Goal: Information Seeking & Learning: Learn about a topic

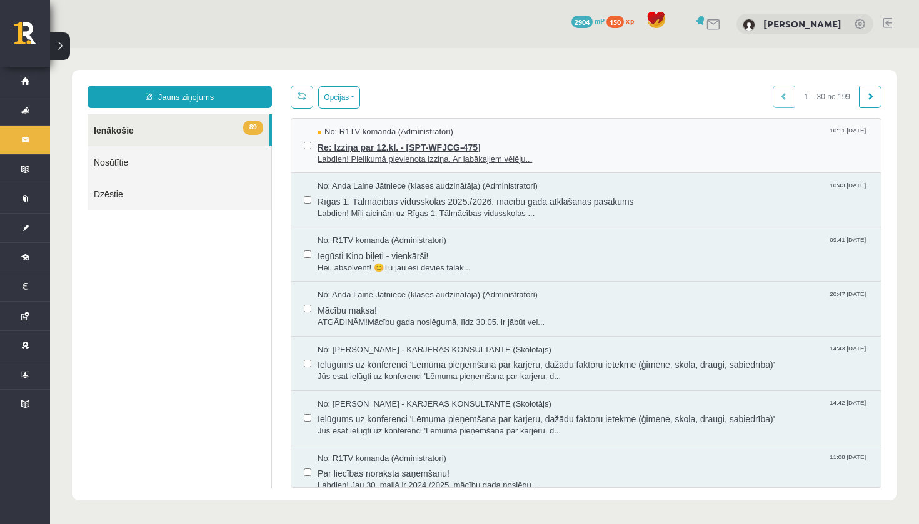
click at [426, 139] on span "Re: Izziņa par 12.kl. - [SPT-WFJCG-475]" at bounding box center [592, 146] width 551 height 16
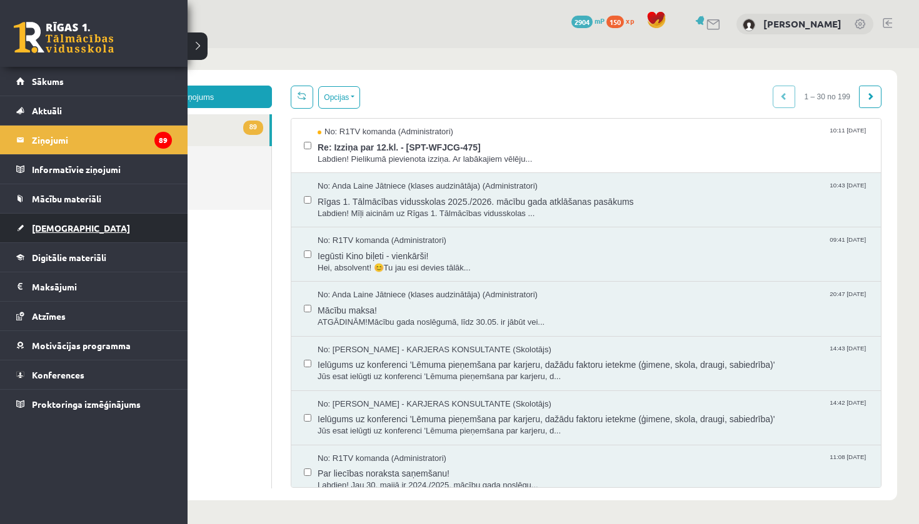
click at [46, 222] on link "[DEMOGRAPHIC_DATA]" at bounding box center [94, 228] width 156 height 29
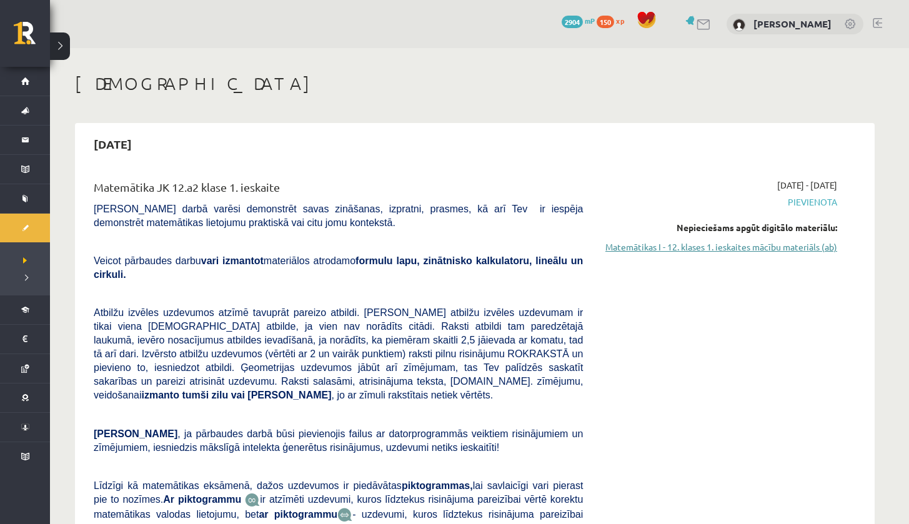
click at [749, 246] on link "Matemātikas I - 12. klases 1. ieskaites mācību materiāls (ab)" at bounding box center [720, 247] width 236 height 13
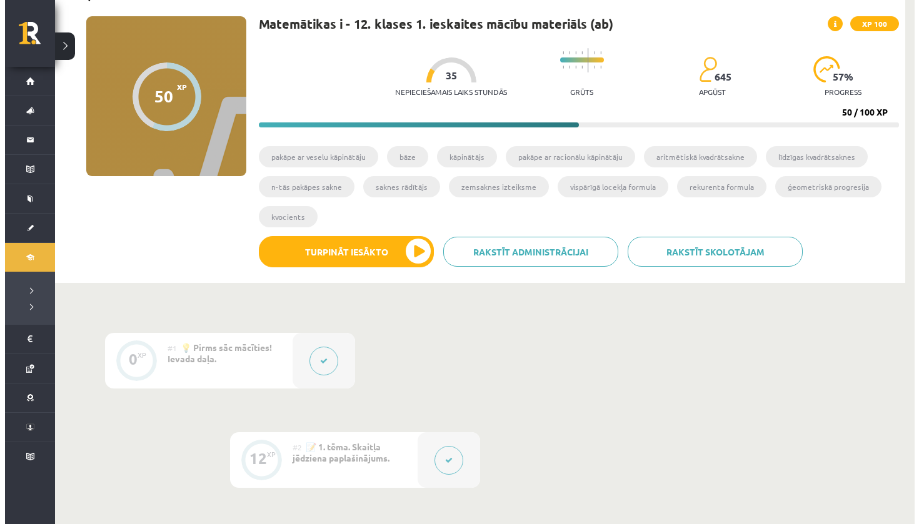
scroll to position [85, 0]
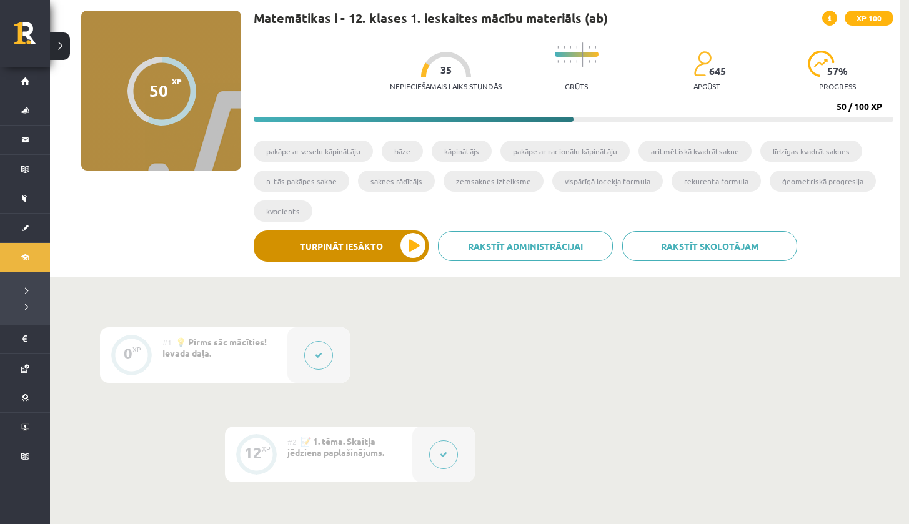
click at [404, 246] on button "Turpināt iesākto" at bounding box center [341, 246] width 175 height 31
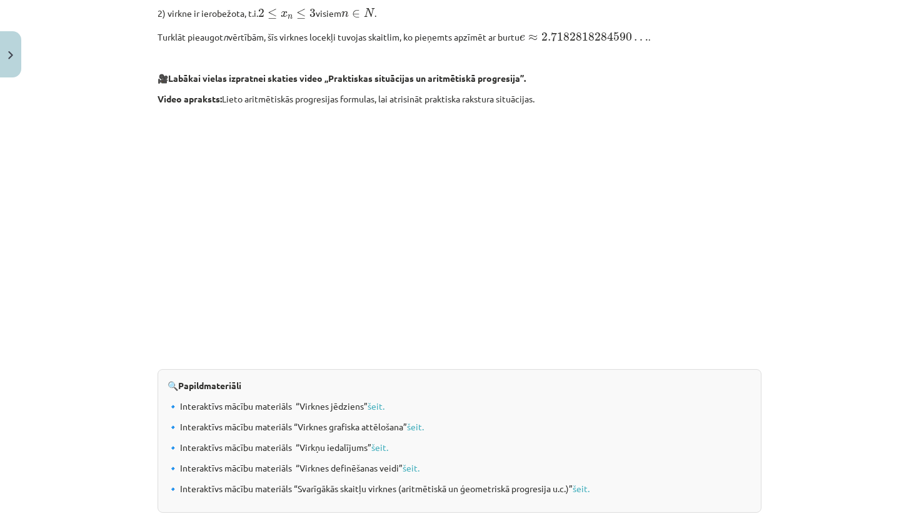
scroll to position [1196, 0]
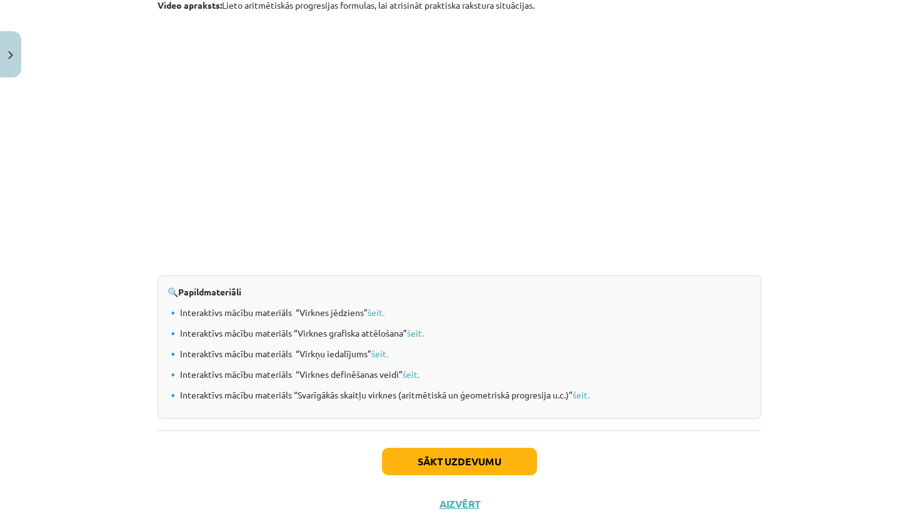
click at [479, 461] on button "Sākt uzdevumu" at bounding box center [459, 461] width 155 height 27
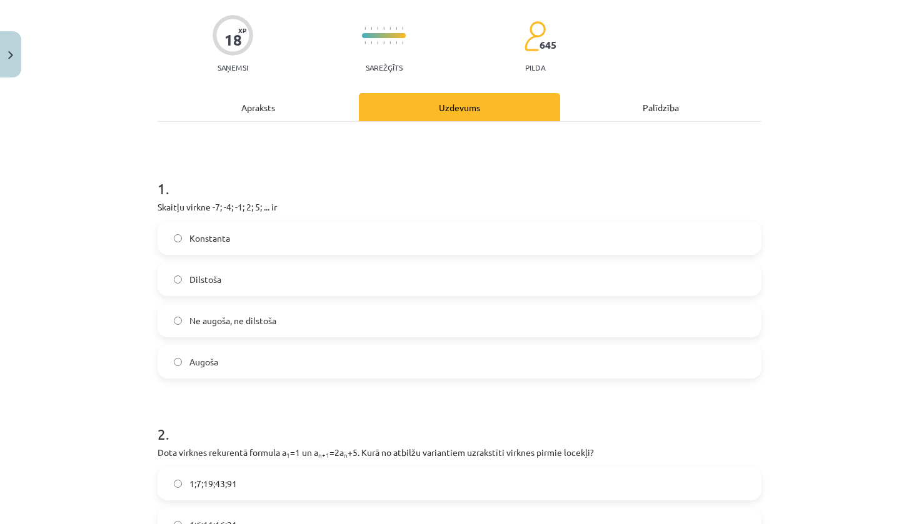
scroll to position [92, 0]
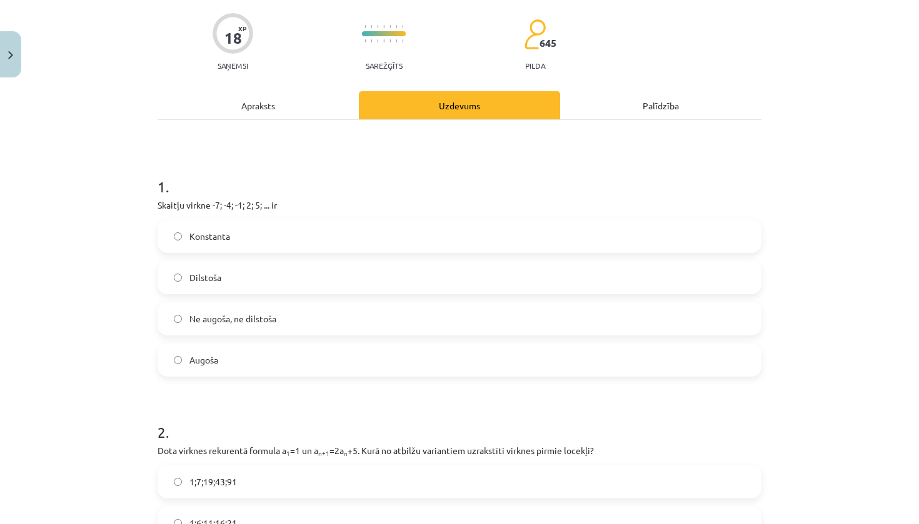
click at [274, 107] on div "Apraksts" at bounding box center [257, 105] width 201 height 28
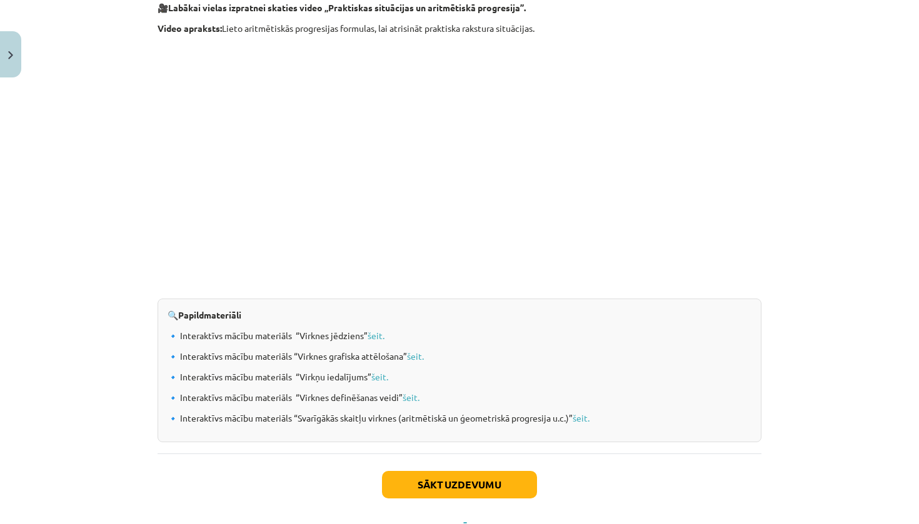
scroll to position [1227, 0]
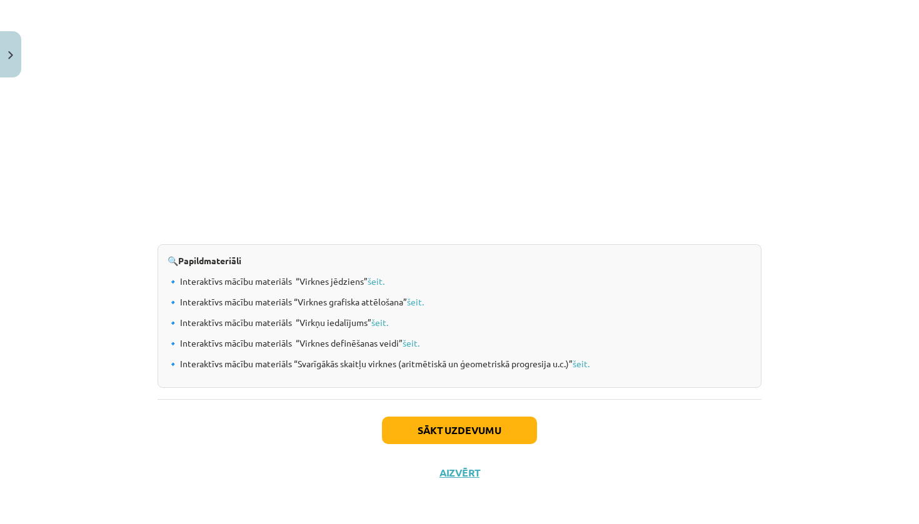
click at [449, 420] on button "Sākt uzdevumu" at bounding box center [459, 430] width 155 height 27
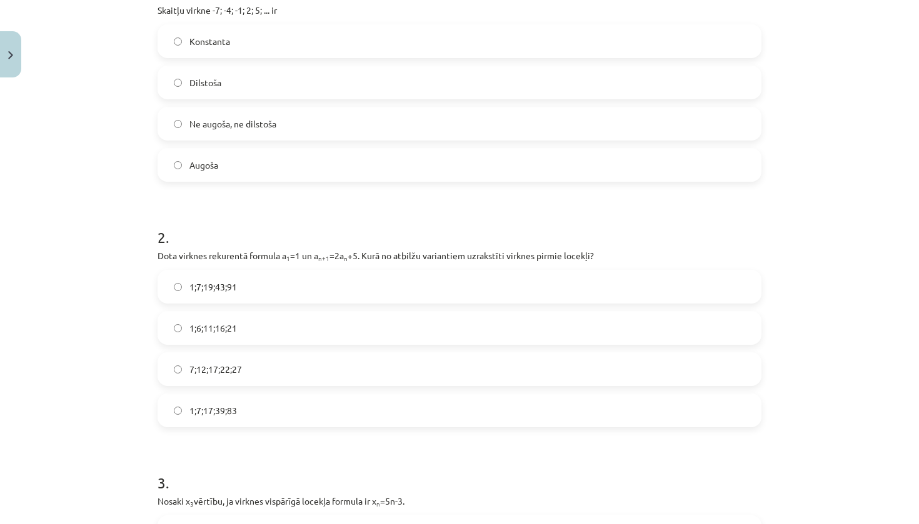
scroll to position [31, 0]
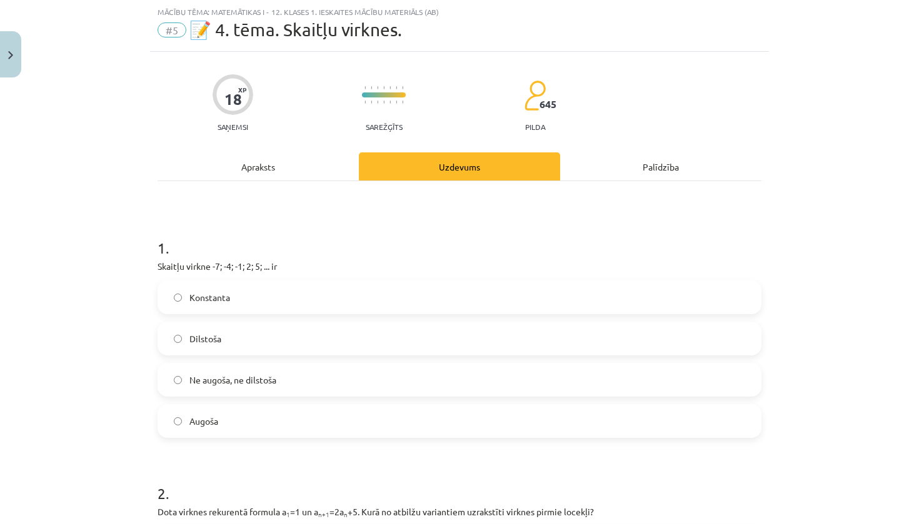
click at [273, 426] on label "Augoša" at bounding box center [459, 421] width 601 height 31
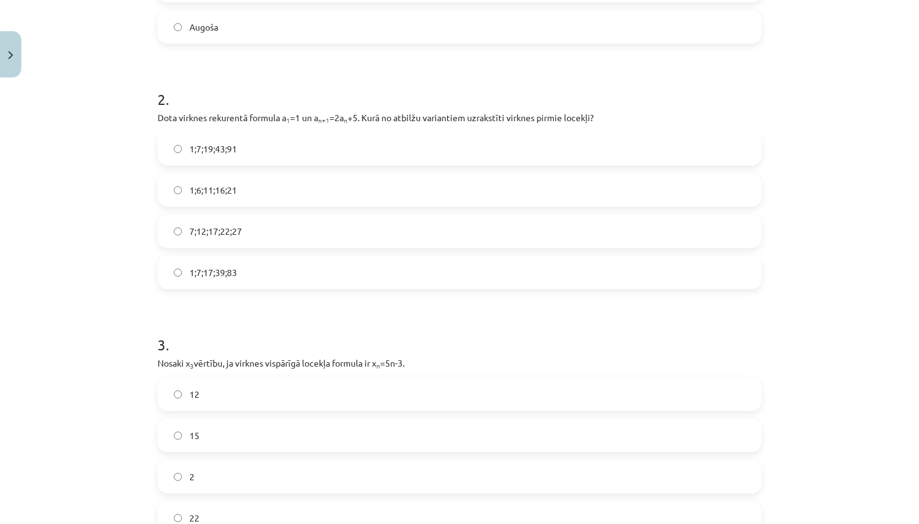
scroll to position [427, 0]
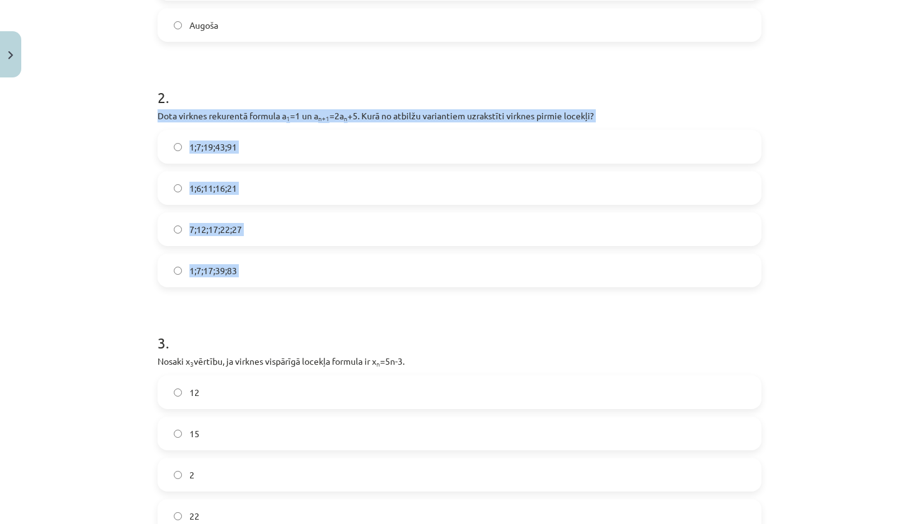
drag, startPoint x: 151, startPoint y: 116, endPoint x: 257, endPoint y: 292, distance: 206.0
click at [257, 292] on div "18 XP Saņemsi Sarežģīts 645 pilda Apraksts Uzdevums Palīdzība 1 . Skaitļu virkn…" at bounding box center [459, 522] width 619 height 1733
copy div "Dota virknes rekurentā formula a 1 =1 un a n+1 =2a n +5. Kurā no atbilžu varian…"
click at [226, 155] on label "1;7;19;43;91" at bounding box center [459, 146] width 601 height 31
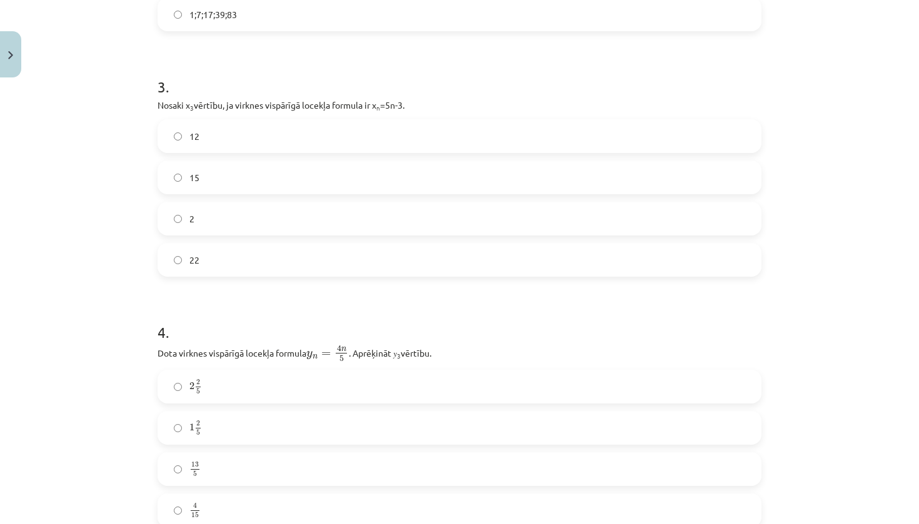
scroll to position [686, 0]
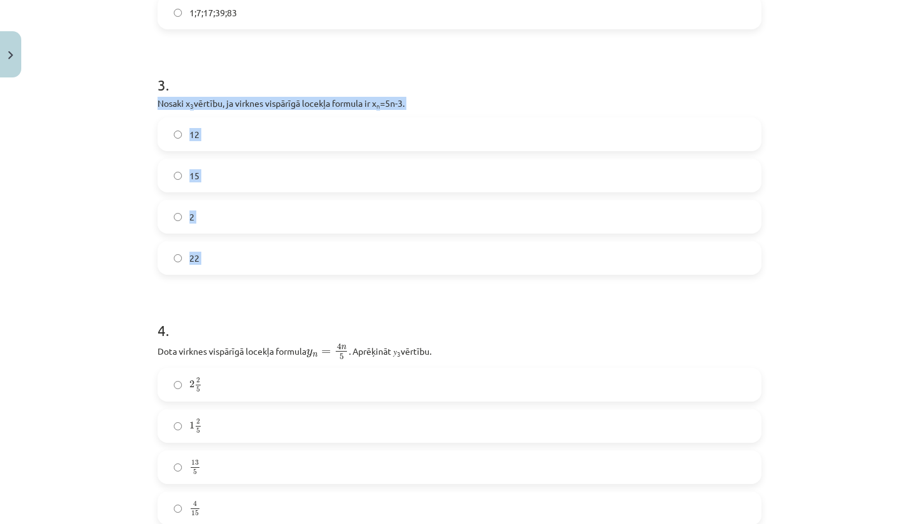
drag, startPoint x: 151, startPoint y: 104, endPoint x: 226, endPoint y: 279, distance: 190.4
click at [226, 279] on div "18 XP Saņemsi Sarežģīts 645 pilda Apraksts Uzdevums Palīdzība 1 . Skaitļu virkn…" at bounding box center [459, 264] width 619 height 1733
copy div "Nosaki x 3 vērtību, ja virknes vispārīgā locekļa formula ir x n =5n-3. 12 15 2 …"
click at [306, 136] on label "12" at bounding box center [459, 134] width 601 height 31
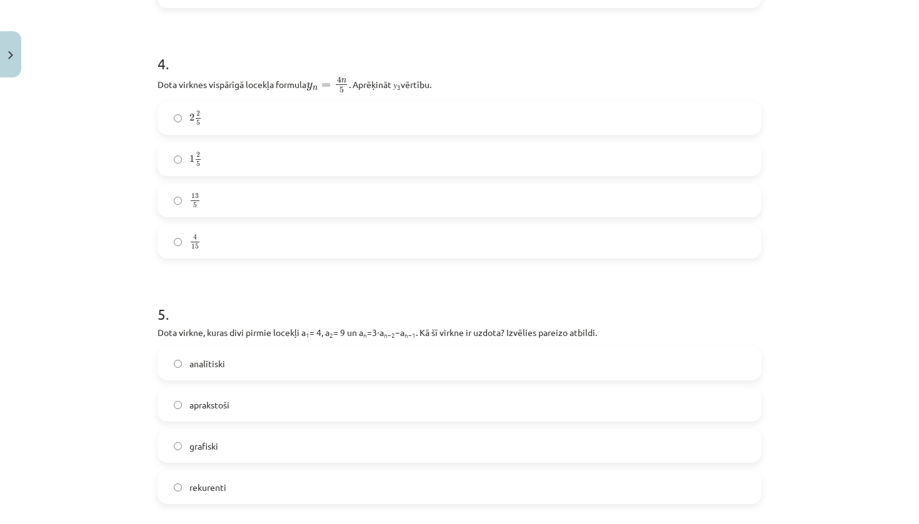
scroll to position [924, 0]
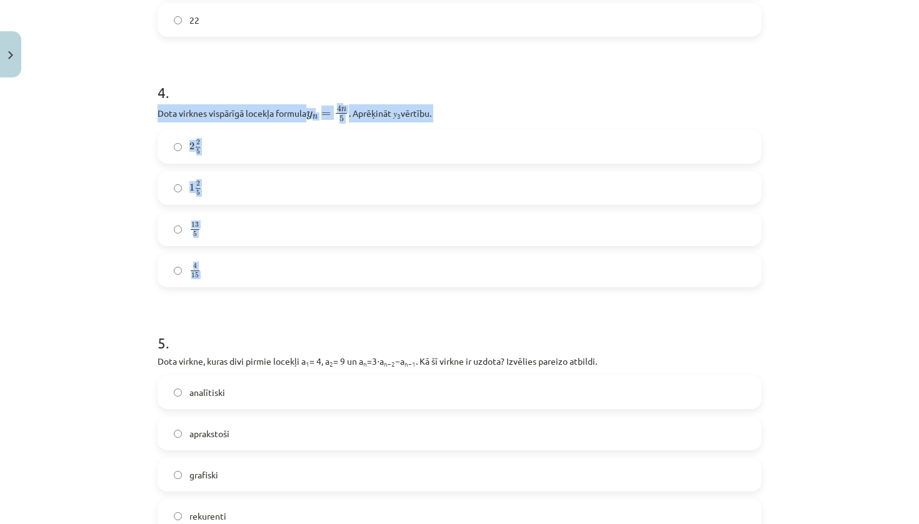
drag, startPoint x: 152, startPoint y: 114, endPoint x: 239, endPoint y: 290, distance: 195.6
click at [239, 289] on form "1 . Skaitļu virkne -7; -4; -1; 2; 5; ... ir Konstanta Dilstoša Ne augoša, ne di…" at bounding box center [459, 52] width 604 height 1454
copy div "Dota virknes vispārīgā locekļa formula y n = 4 n 5 y n = 4 n 5 . Aprēķināt 𝑦 3 …"
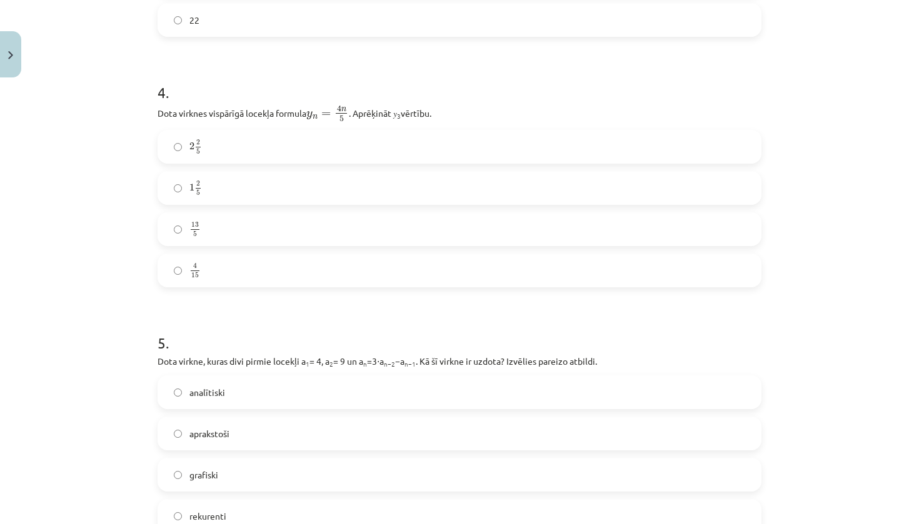
click at [100, 232] on div "Mācību tēma: Matemātikas i - 12. klases 1. ieskaites mācību materiāls (ab) #5 📝…" at bounding box center [459, 262] width 919 height 524
click at [226, 151] on label "2 2 5 2 2 5" at bounding box center [459, 146] width 601 height 31
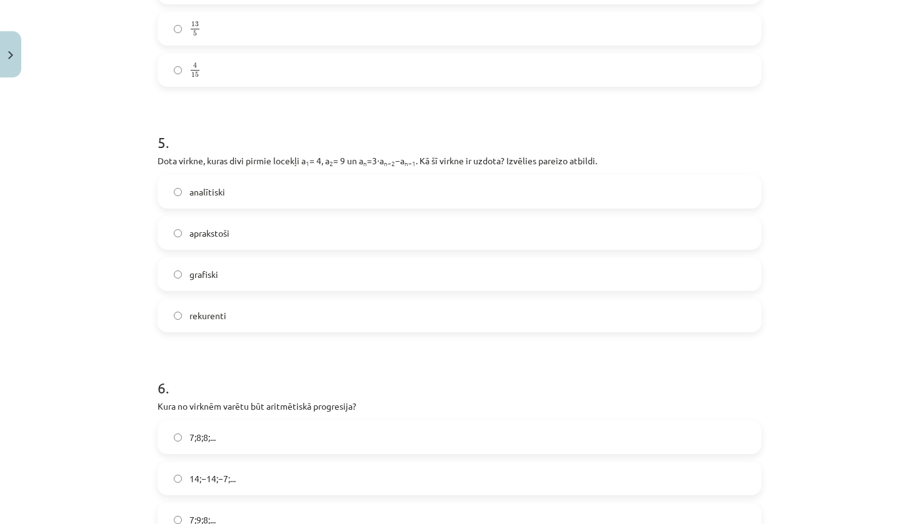
scroll to position [1146, 0]
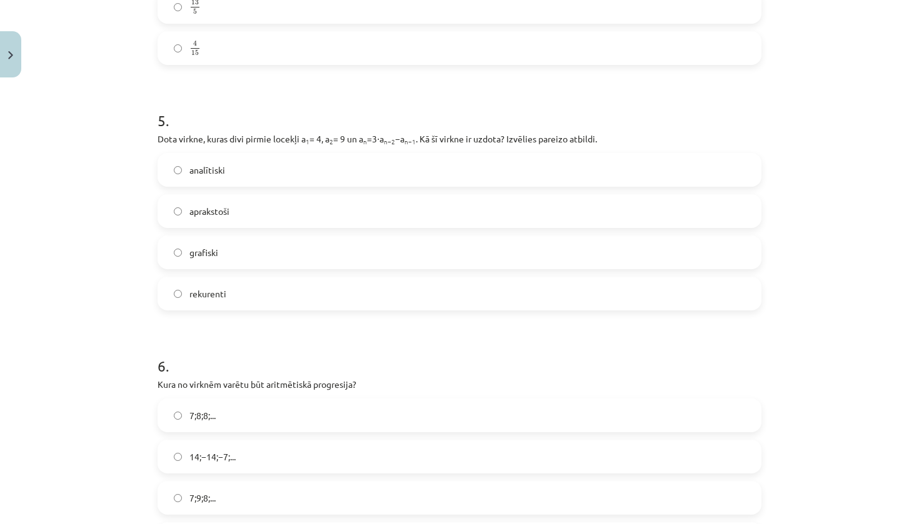
click at [239, 293] on label "rekurenti" at bounding box center [459, 293] width 601 height 31
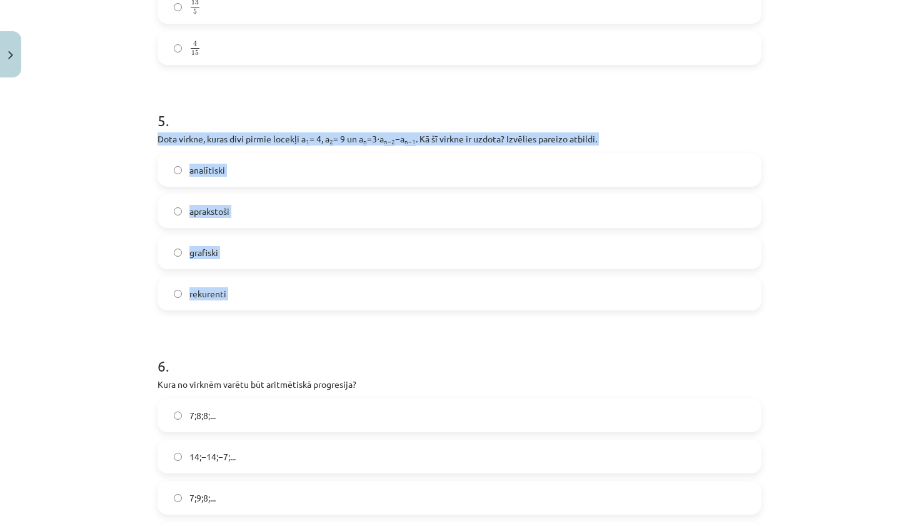
drag, startPoint x: 149, startPoint y: 134, endPoint x: 262, endPoint y: 324, distance: 220.9
click at [322, 140] on p "Dota virkne, kuras divi pirmie locekļi a 1 = 4, a 2 = 9 un a n =3⋅a n−2 −a n−1 …" at bounding box center [459, 138] width 604 height 13
drag, startPoint x: 151, startPoint y: 137, endPoint x: 224, endPoint y: 303, distance: 181.6
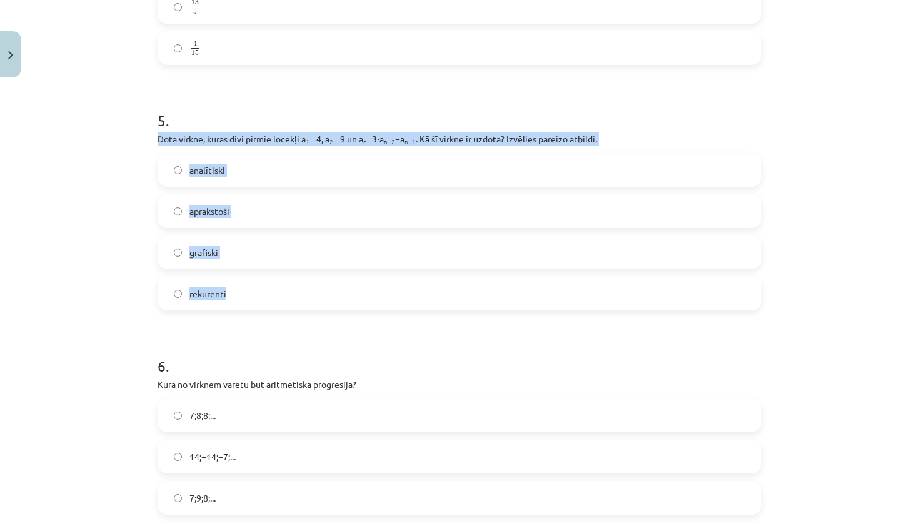
copy div "Dota virkne, kuras divi pirmie locekļi a 1 = 4, a 2 = 9 un a n =3⋅a n−2 −a n−1 …"
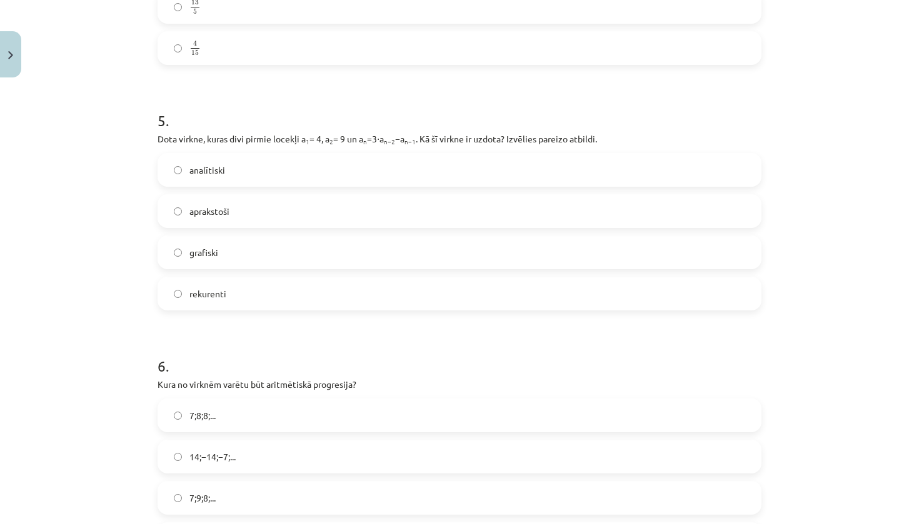
click at [873, 284] on div "Mācību tēma: Matemātikas i - 12. klases 1. ieskaites mācību materiāls (ab) #5 📝…" at bounding box center [459, 262] width 919 height 524
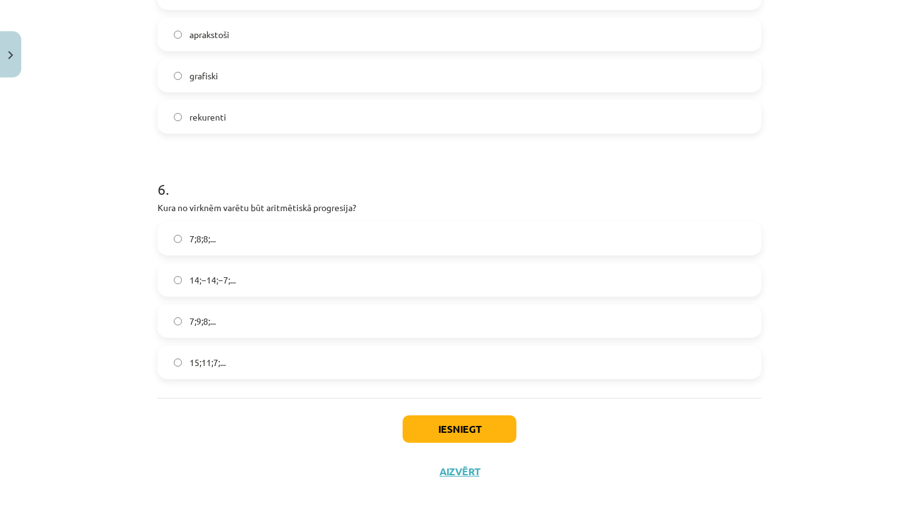
click at [211, 364] on span "15;11;7;..." at bounding box center [207, 362] width 36 height 13
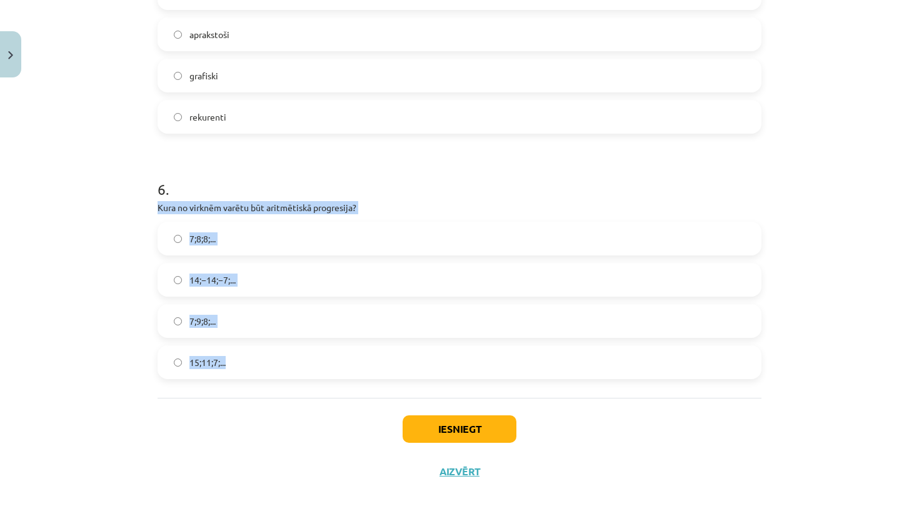
drag, startPoint x: 154, startPoint y: 199, endPoint x: 246, endPoint y: 386, distance: 207.9
copy div "Kura no virknēm varētu būt aritmētiskā progresija? 7;8;8;... 14;−14;−7;... 7;9;…"
click at [464, 426] on button "Iesniegt" at bounding box center [459, 429] width 114 height 27
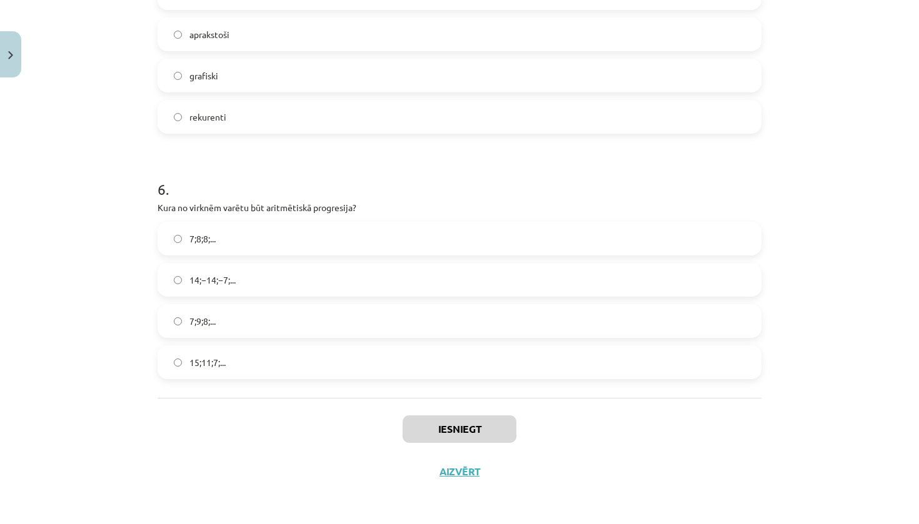
click at [573, 419] on div "Iesniegt Aizvērt" at bounding box center [459, 441] width 604 height 87
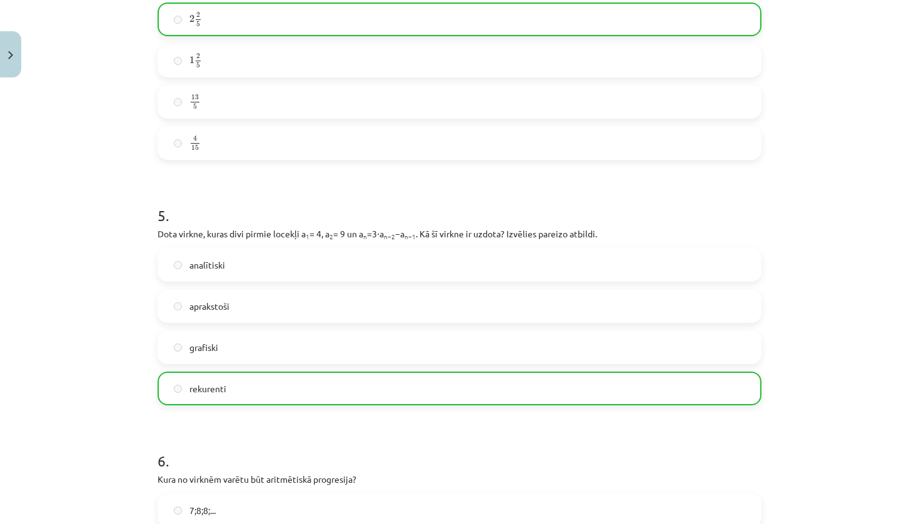
scroll to position [1364, 0]
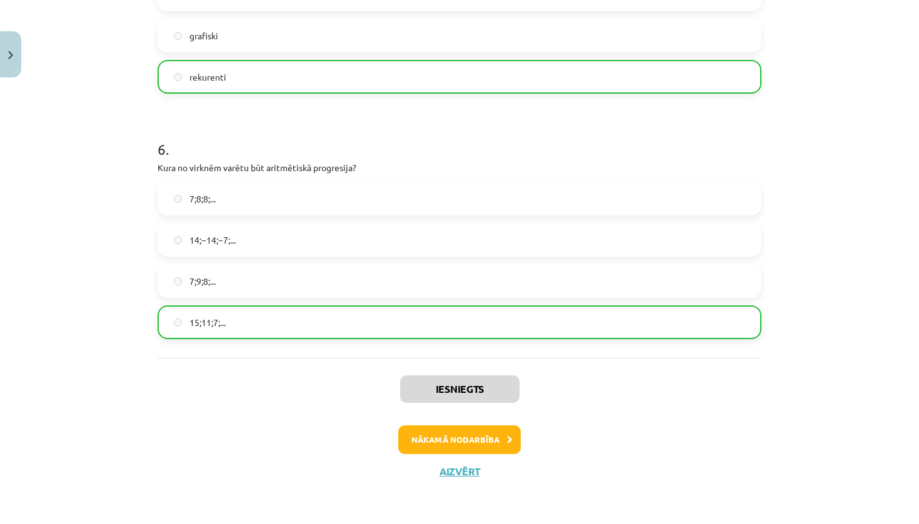
click at [447, 428] on button "Nākamā nodarbība" at bounding box center [459, 440] width 122 height 29
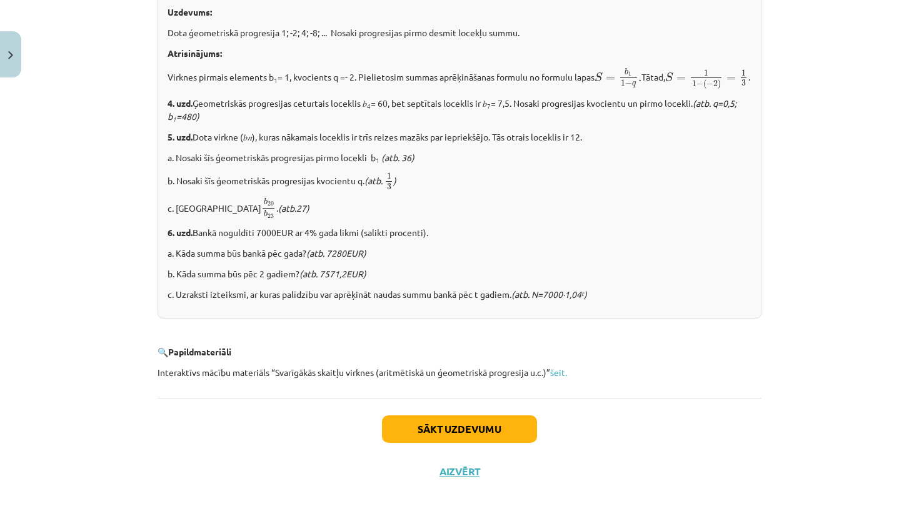
scroll to position [1487, 0]
click at [559, 378] on link "šeit." at bounding box center [558, 372] width 17 height 11
click at [282, 6] on p "Uzdevums:" at bounding box center [459, 12] width 584 height 13
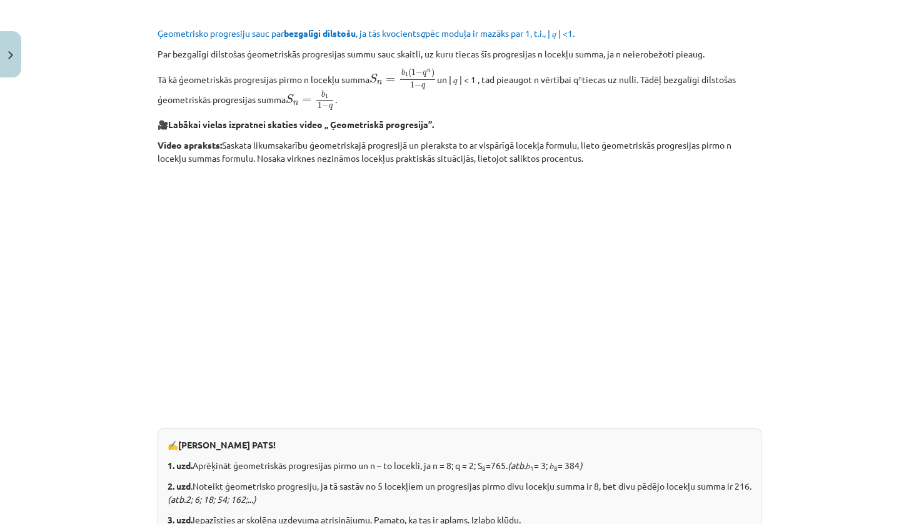
scroll to position [1504, 0]
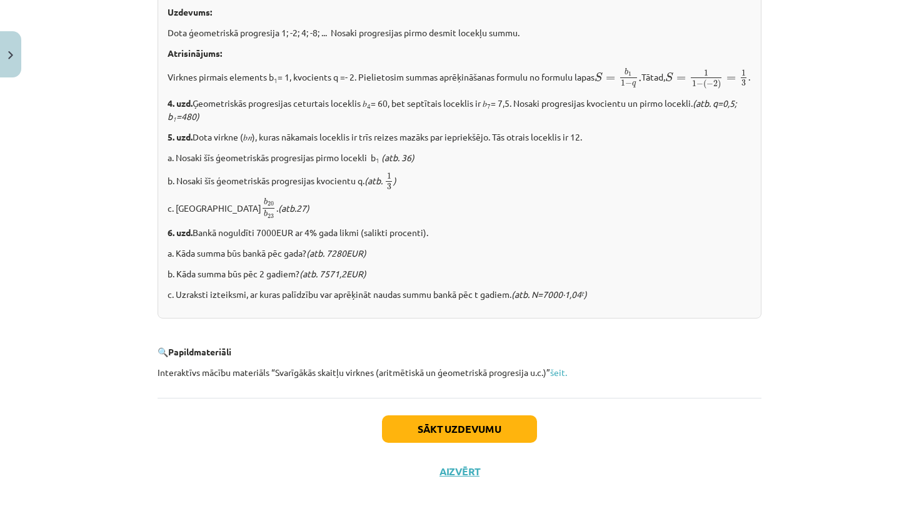
click at [491, 421] on button "Sākt uzdevumu" at bounding box center [459, 429] width 155 height 27
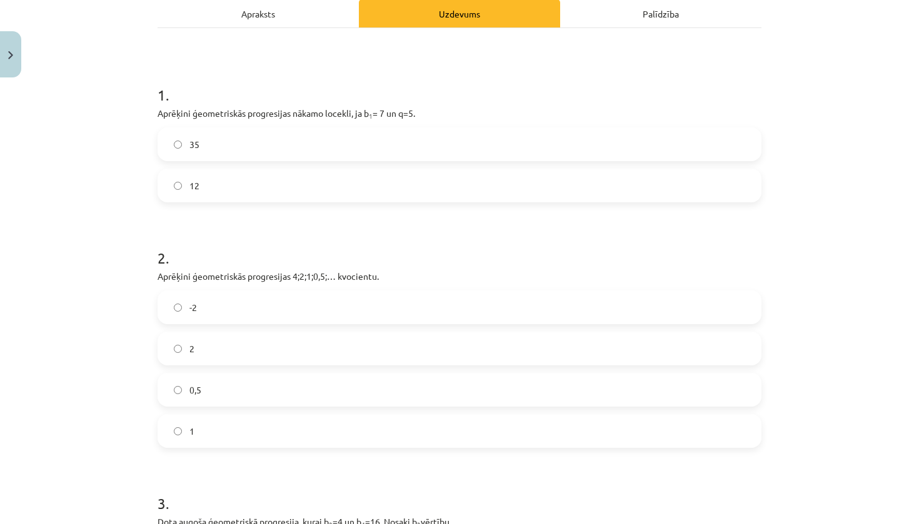
scroll to position [186, 0]
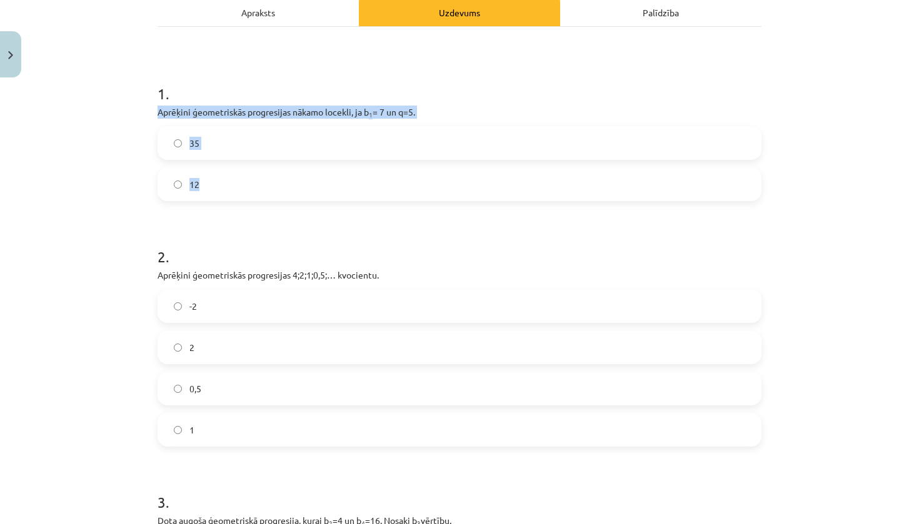
drag, startPoint x: 151, startPoint y: 107, endPoint x: 219, endPoint y: 192, distance: 108.4
click at [219, 192] on div "12 XP Saņemsi Sarežģīts 644 pilda Apraksts Uzdevums Palīdzība 1 . Aprēķini ģeom…" at bounding box center [459, 352] width 619 height 909
click at [288, 111] on p "Aprēķini ģeometriskās progresijas nākamo locekli, ja b 1 = 7 un q=5." at bounding box center [459, 112] width 604 height 13
drag, startPoint x: 152, startPoint y: 109, endPoint x: 233, endPoint y: 229, distance: 144.4
click at [233, 229] on div "12 XP Saņemsi Sarežģīts 644 pilda Apraksts Uzdevums Palīdzība 1 . Aprēķini ģeom…" at bounding box center [459, 352] width 619 height 909
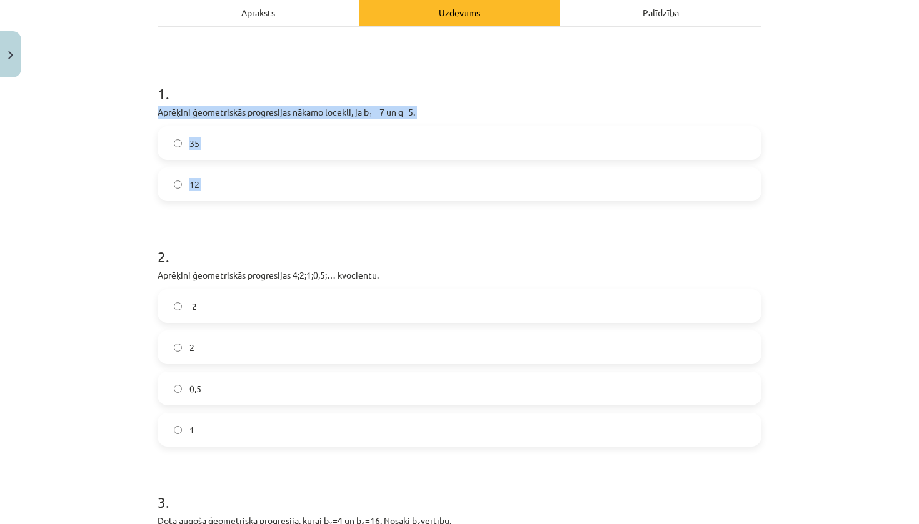
copy div "Aprēķini ģeometriskās progresijas nākamo locekli, ja b 1 = 7 un q=5. 35 12"
click at [216, 149] on label "35" at bounding box center [459, 142] width 601 height 31
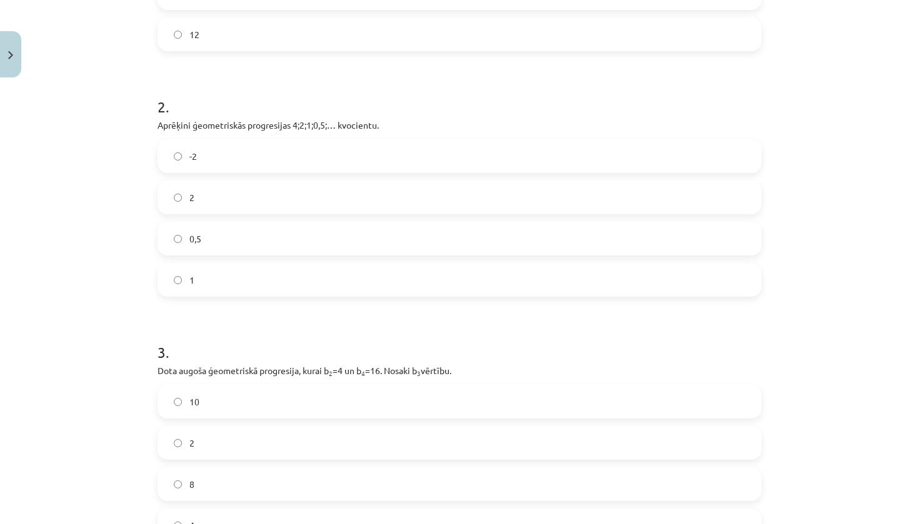
scroll to position [337, 0]
drag, startPoint x: 152, startPoint y: 121, endPoint x: 162, endPoint y: 129, distance: 12.5
click at [162, 129] on p "Aprēķini ģeometriskās progresijas 4;2;1;0,5;… kvocientu." at bounding box center [459, 123] width 604 height 13
click at [150, 121] on div "12 XP Saņemsi Sarežģīts 644 pilda Apraksts Uzdevums Palīdzība 1 . Aprēķini ģeom…" at bounding box center [459, 200] width 619 height 909
drag, startPoint x: 152, startPoint y: 121, endPoint x: 224, endPoint y: 299, distance: 192.6
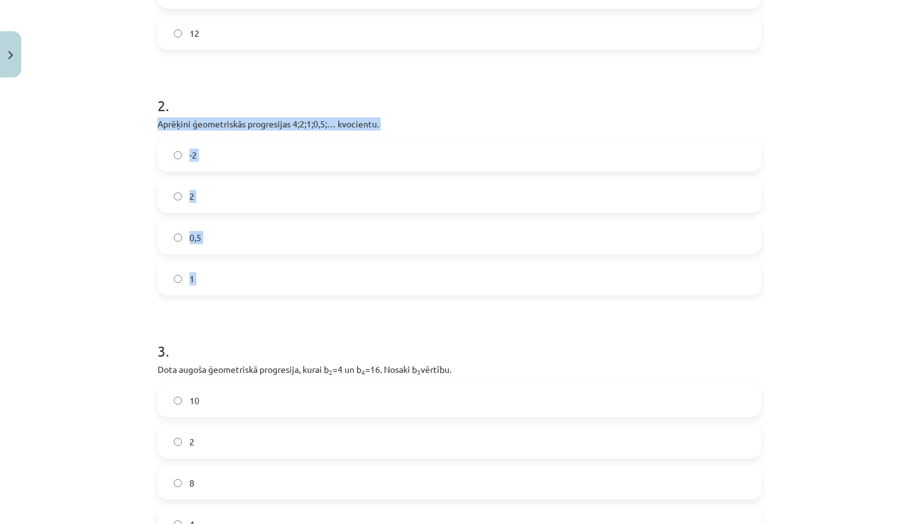
click at [224, 300] on form "1 . Aprēķini ģeometriskās progresijas nākamo locekli, ja b 1 = 7 un q=5. 35 12 …" at bounding box center [459, 226] width 604 height 629
copy div "Aprēķini ģeometriskās progresijas 4;2;1;0,5;… kvocientu. -2 2 0,5 1"
click at [823, 142] on div "Mācību tēma: Matemātikas i - 12. klases 1. ieskaites mācību materiāls (ab) #6 📝…" at bounding box center [459, 262] width 919 height 524
click at [221, 223] on label "0,5" at bounding box center [459, 237] width 601 height 31
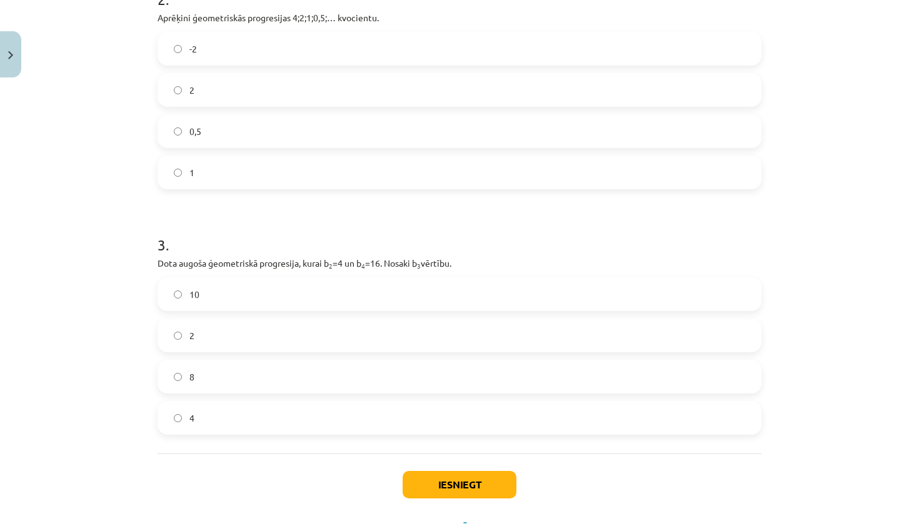
scroll to position [501, 0]
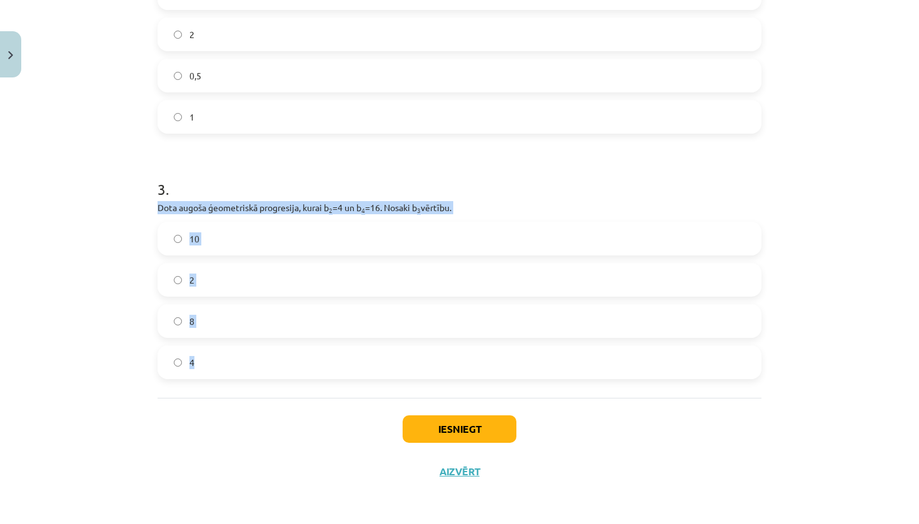
drag, startPoint x: 151, startPoint y: 202, endPoint x: 205, endPoint y: 389, distance: 194.4
click at [205, 389] on div "12 XP Saņemsi Sarežģīts 644 pilda Apraksts Uzdevums Palīdzība 1 . Aprēķini ģeom…" at bounding box center [459, 38] width 619 height 909
copy div "Dota augoša ģeometriskā progresija, kurai b 2 =4 un b 4 =16. Nosaki b 3 vērtību…"
click at [197, 322] on label "8" at bounding box center [459, 321] width 601 height 31
click at [456, 431] on button "Iesniegt" at bounding box center [459, 429] width 114 height 27
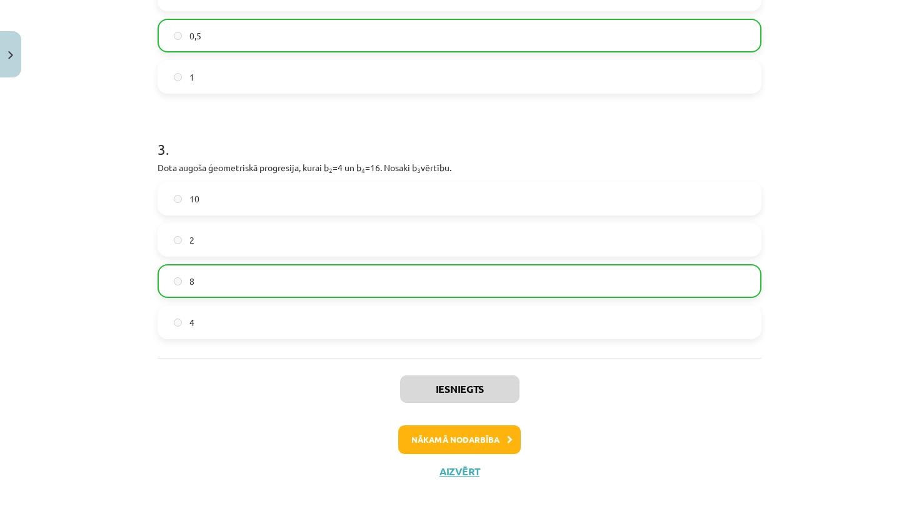
click at [458, 436] on button "Nākamā nodarbība" at bounding box center [459, 440] width 122 height 29
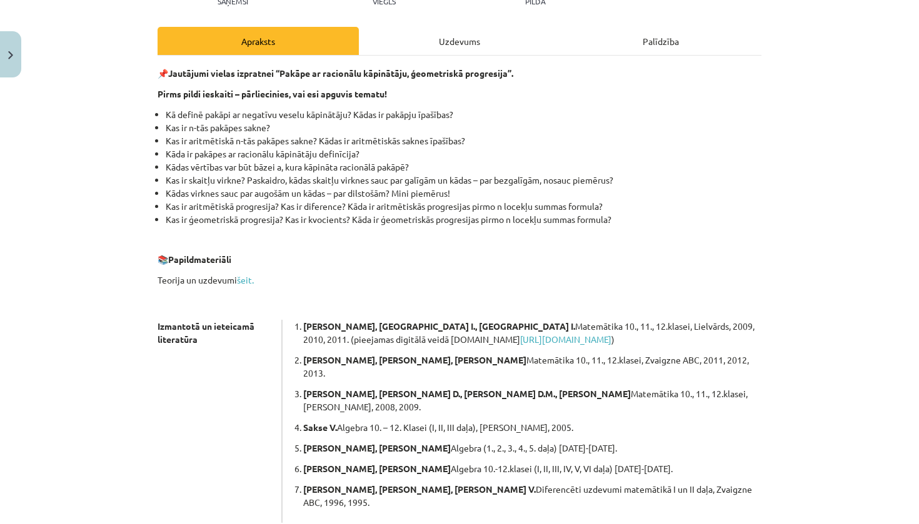
scroll to position [157, 0]
click at [244, 277] on link "šeit." at bounding box center [245, 279] width 17 height 11
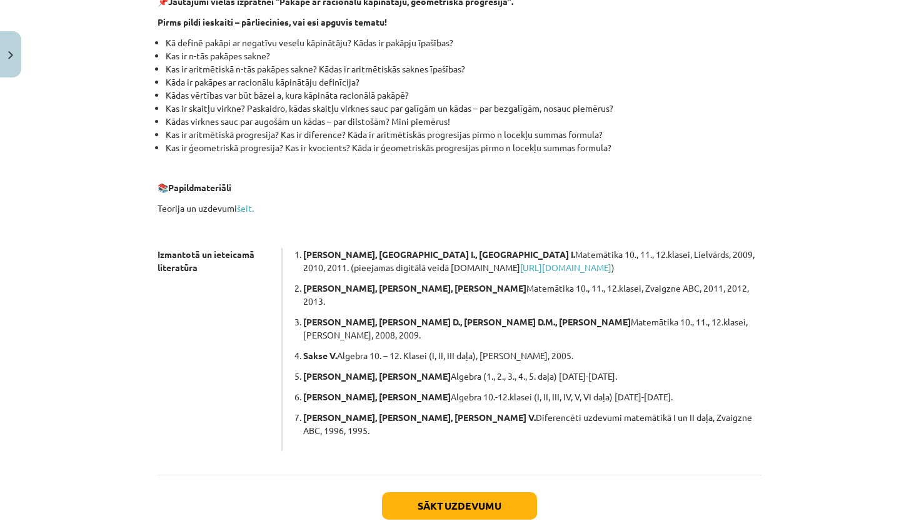
scroll to position [231, 0]
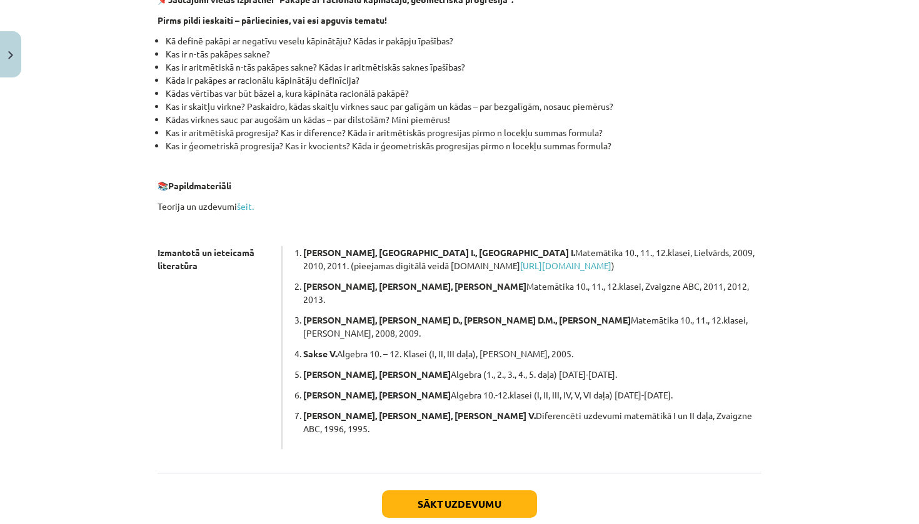
click at [495, 491] on button "Sākt uzdevumu" at bounding box center [459, 504] width 155 height 27
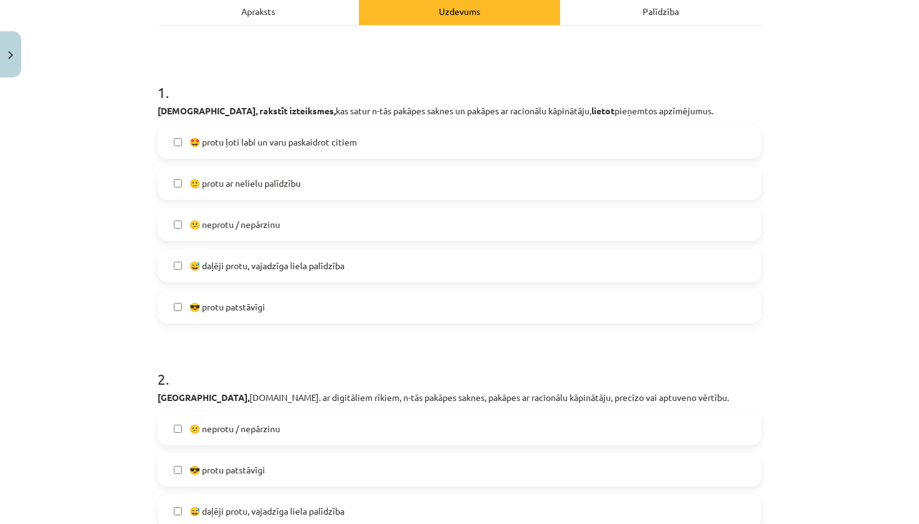
scroll to position [182, 0]
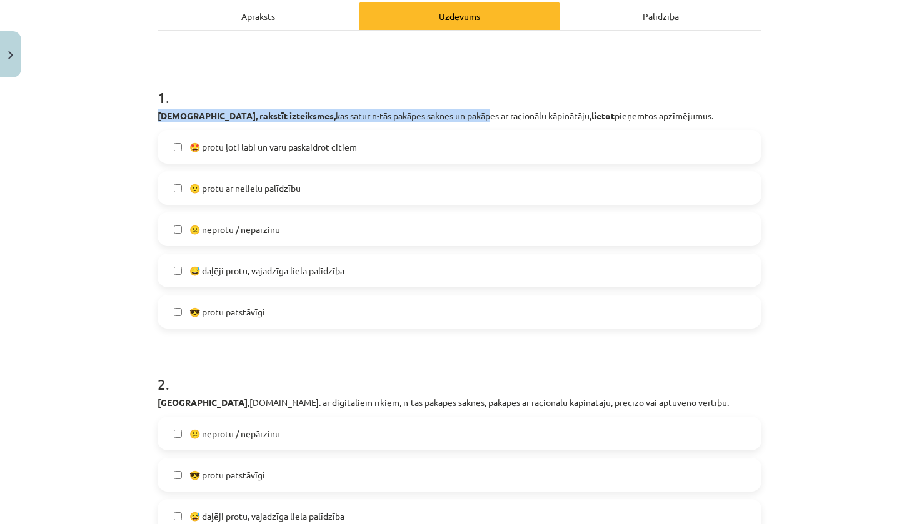
drag, startPoint x: 155, startPoint y: 114, endPoint x: 412, endPoint y: 115, distance: 256.8
click at [412, 115] on p "Lasīt, rakstīt izteiksmes, kas satur n-tās pakāpes saknes un pakāpes ar racionā…" at bounding box center [459, 115] width 604 height 13
click at [204, 122] on div "1 . Lasīt, rakstīt izteiksmes, kas satur n-tās pakāpes saknes un pakāpes ar rac…" at bounding box center [459, 198] width 604 height 262
drag, startPoint x: 152, startPoint y: 114, endPoint x: 646, endPoint y: 120, distance: 493.7
click at [646, 120] on p "Lasīt, rakstīt izteiksmes, kas satur n-tās pakāpes saknes un pakāpes ar racionā…" at bounding box center [459, 115] width 604 height 13
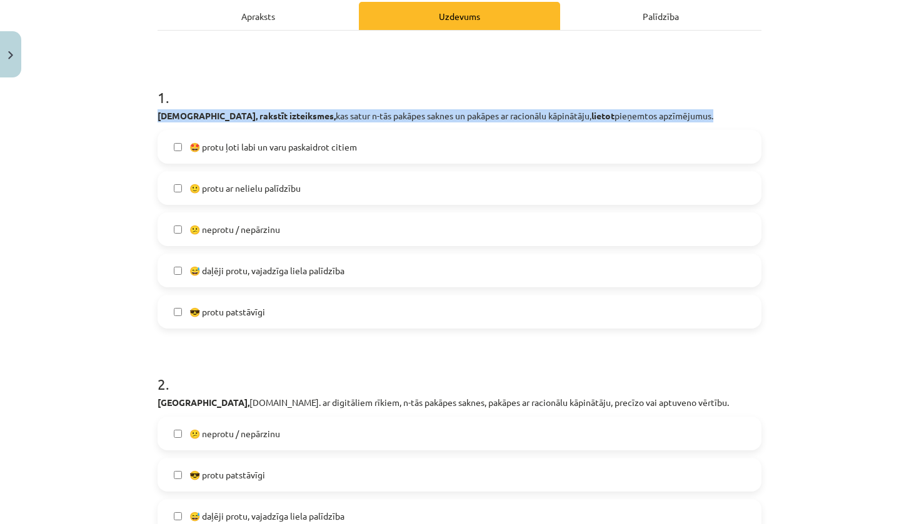
copy p "Lasīt, rakstīt izteiksmes, kas satur n-tās pakāpes saknes un pakāpes ar racionā…"
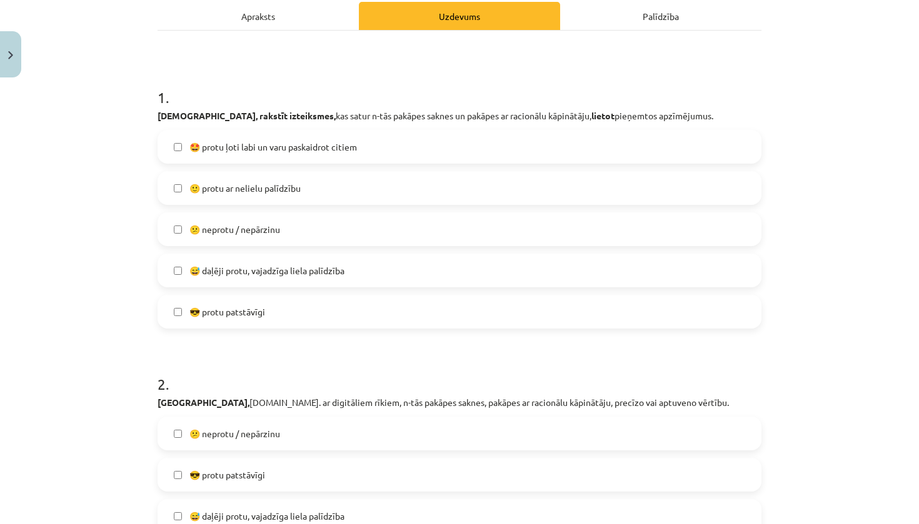
click at [113, 204] on div "Mācību tēma: Matemātikas i - 12. klases 1. ieskaites mācību materiāls (ab) #7 🤔…" at bounding box center [459, 262] width 919 height 524
click at [301, 189] on label "🙂 protu ar nelielu palīdzību" at bounding box center [459, 187] width 601 height 31
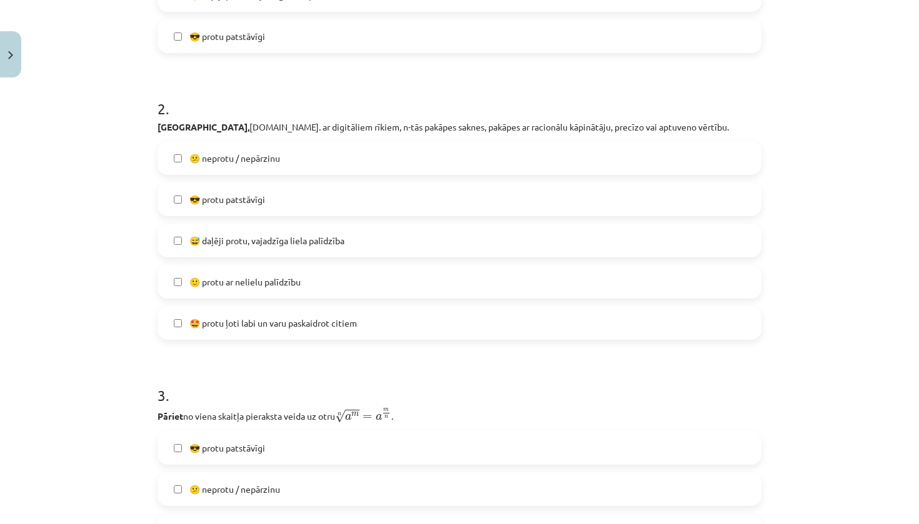
scroll to position [457, 0]
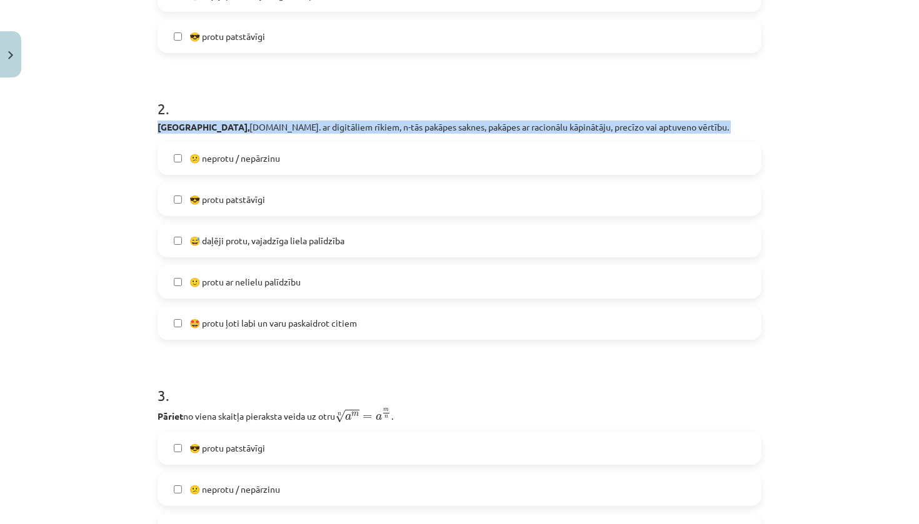
drag, startPoint x: 151, startPoint y: 126, endPoint x: 455, endPoint y: 146, distance: 304.4
copy div "Aprēķināt, [DOMAIN_NAME]. ar digitāliem rīkiem, n-tās pakāpes saknes, pakāpes a…"
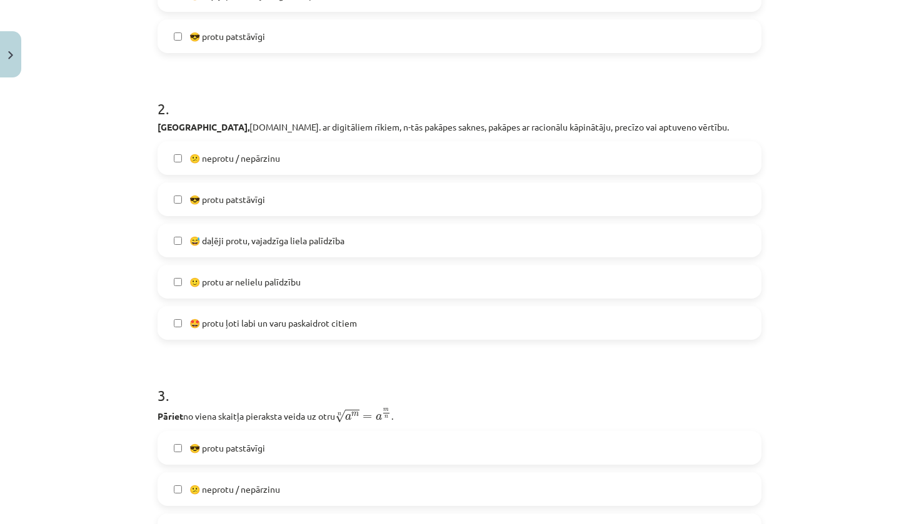
click at [122, 162] on div "Mācību tēma: Matemātikas i - 12. klases 1. ieskaites mācību materiāls (ab) #7 🤔…" at bounding box center [459, 262] width 919 height 524
click at [304, 282] on label "🙂 protu ar nelielu palīdzību" at bounding box center [459, 281] width 601 height 31
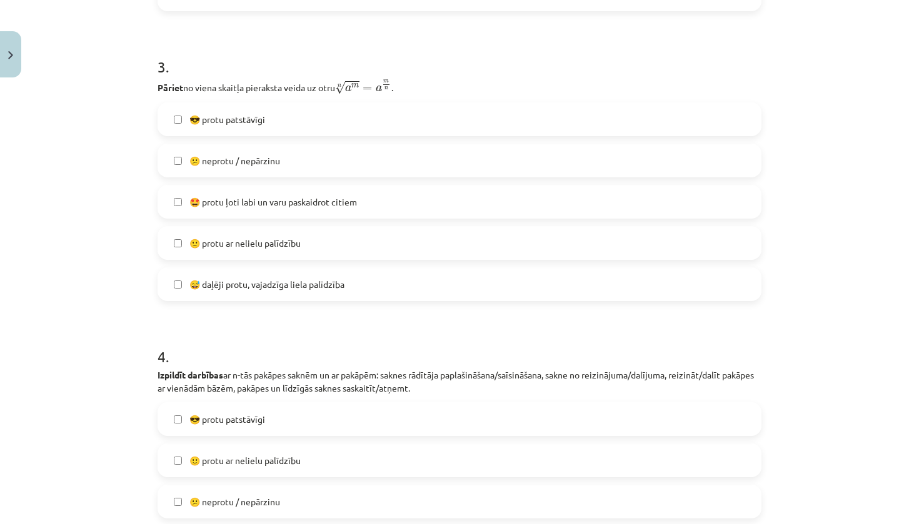
scroll to position [789, 0]
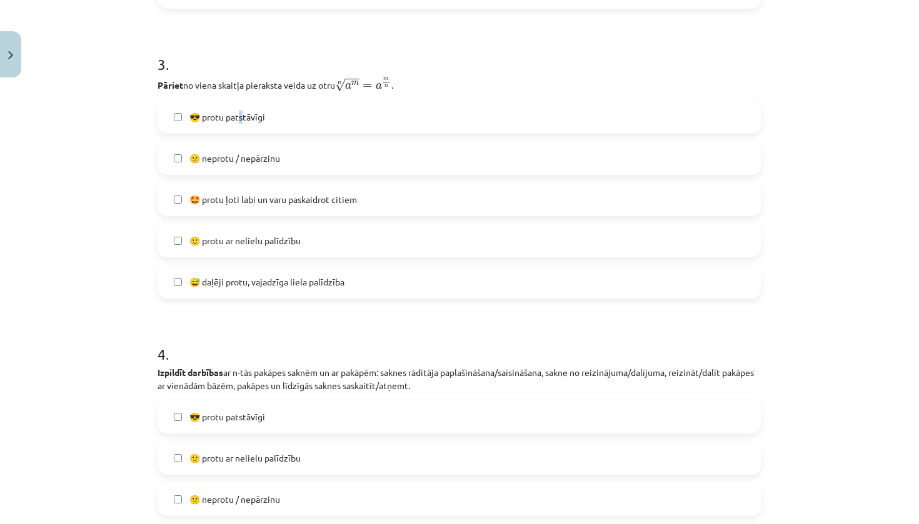
click at [238, 119] on span "😎 protu patstāvīgi" at bounding box center [227, 117] width 76 height 13
drag, startPoint x: 150, startPoint y: 81, endPoint x: 369, endPoint y: 86, distance: 218.8
click at [369, 88] on div "0 XP Saņemsi Viegls 644 pilda Apraksts Uzdevums Palīdzība 1 . Lasīt, rakstīt iz…" at bounding box center [459, 296] width 619 height 2005
click at [222, 78] on p "Pāriet no viena skaitļa pieraksta veida uz otru n √ a m = a m n a m n = a m n ." at bounding box center [459, 84] width 604 height 16
drag, startPoint x: 153, startPoint y: 76, endPoint x: 416, endPoint y: 80, distance: 262.5
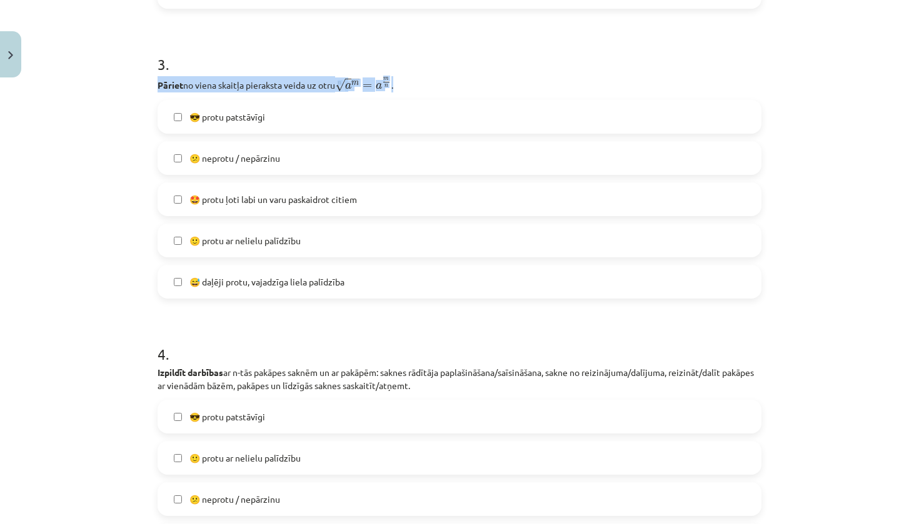
click at [418, 80] on div "0 XP Saņemsi Viegls 644 pilda Apraksts Uzdevums Palīdzība 1 . Lasīt, rakstīt iz…" at bounding box center [459, 296] width 619 height 2005
click at [518, 76] on div "3 . Pāriet no viena skaitļa pieraksta veida uz otru n √ a m = a m n a m n = a m…" at bounding box center [459, 166] width 604 height 265
click at [907, 121] on div "Mācību tēma: Matemātikas i - 12. klases 1. ieskaites mācību materiāls (ab) #7 🤔…" at bounding box center [459, 262] width 919 height 524
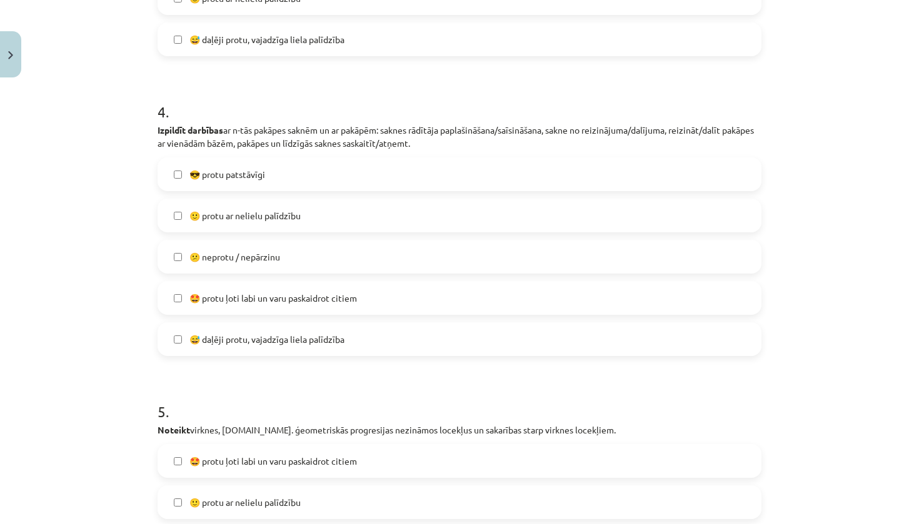
scroll to position [1069, 0]
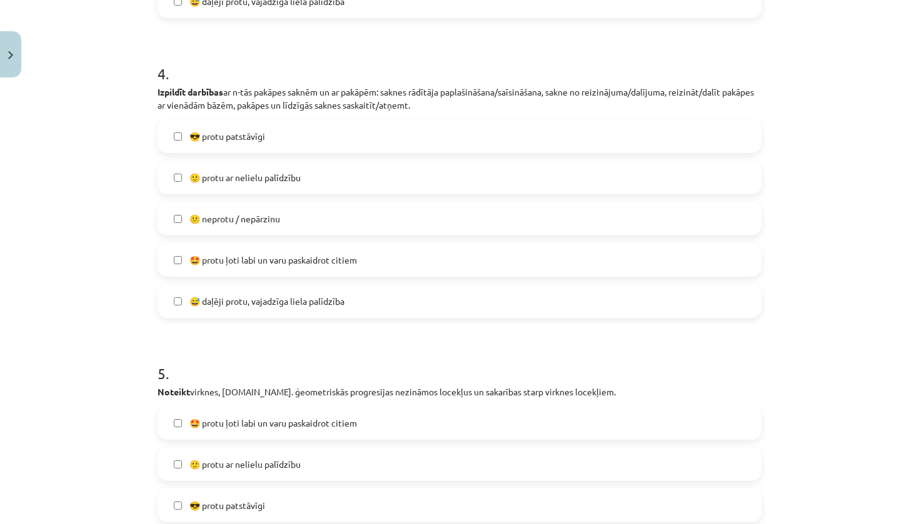
drag, startPoint x: 153, startPoint y: 90, endPoint x: 492, endPoint y: 112, distance: 339.4
click at [492, 112] on p "Izpildīt darbības ar n-tās pakāpes saknēm un ar pakāpēm: saknes rādītāja paplaš…" at bounding box center [459, 99] width 604 height 26
click at [254, 131] on span "😎 protu patstāvīgi" at bounding box center [227, 136] width 76 height 13
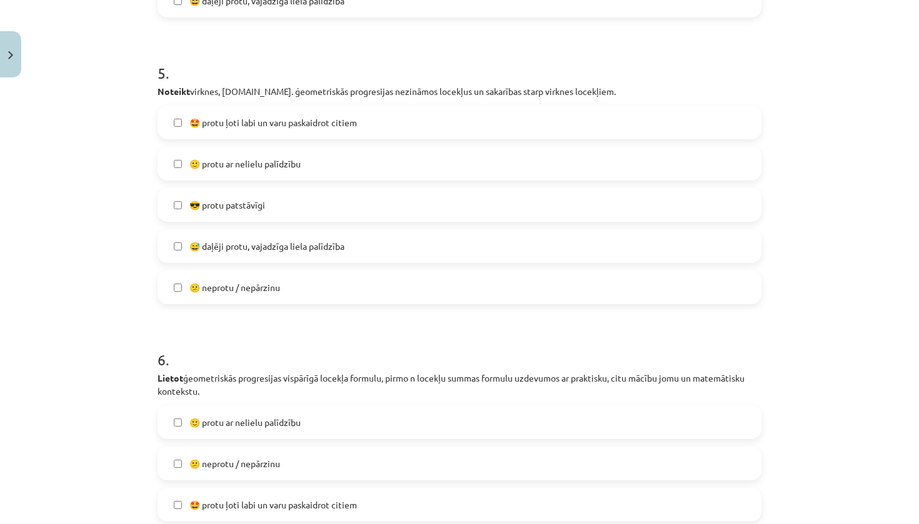
scroll to position [1372, 0]
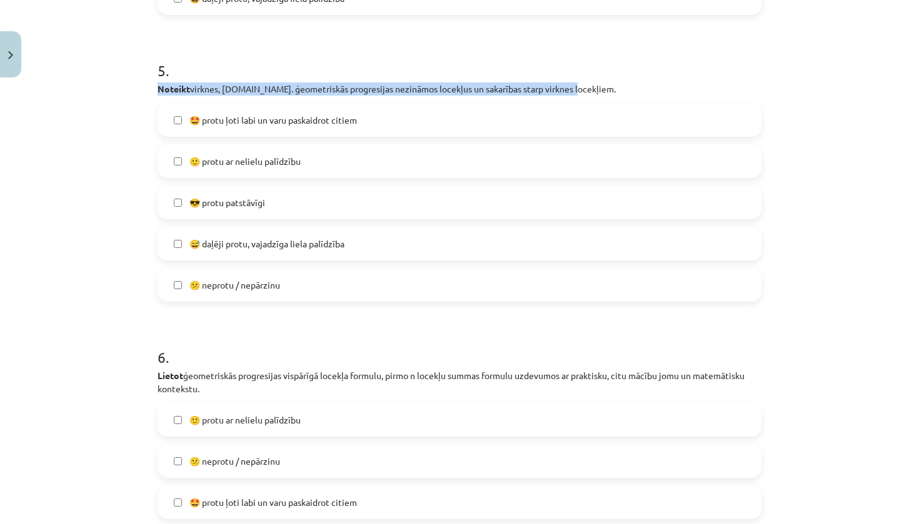
drag, startPoint x: 152, startPoint y: 89, endPoint x: 613, endPoint y: 92, distance: 460.6
click at [613, 92] on p "Noteikt virknes, [DOMAIN_NAME]. ģeometriskās progresijas nezināmos locekļus un …" at bounding box center [459, 88] width 604 height 13
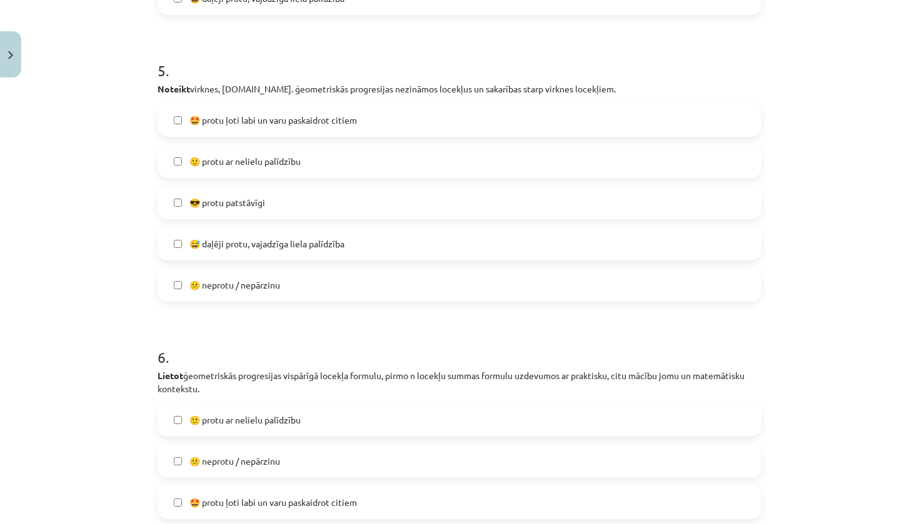
click at [132, 187] on div "Mācību tēma: Matemātikas i - 12. klases 1. ieskaites mācību materiāls (ab) #7 🤔…" at bounding box center [459, 262] width 919 height 524
click at [288, 160] on span "🙂 protu ar nelielu palīdzību" at bounding box center [244, 161] width 111 height 13
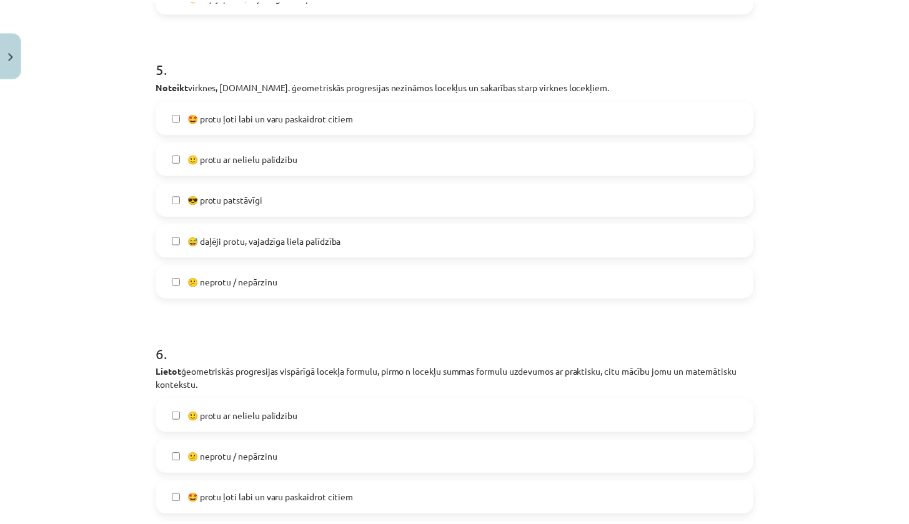
scroll to position [1597, 0]
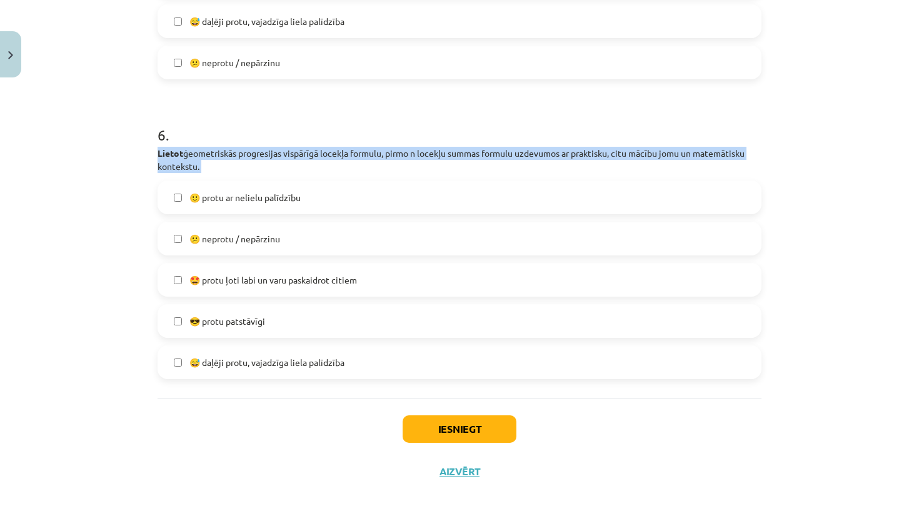
drag, startPoint x: 151, startPoint y: 146, endPoint x: 214, endPoint y: 172, distance: 68.6
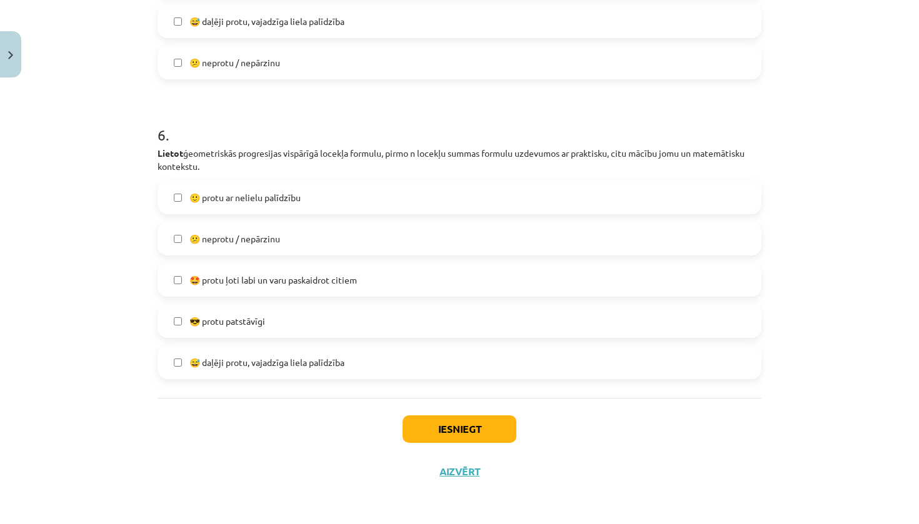
click at [122, 229] on div "Mācību tēma: Matemātikas i - 12. klases 1. ieskaites mācību materiāls (ab) #7 🤔…" at bounding box center [459, 262] width 919 height 524
click at [290, 362] on span "😅 daļēji protu, vajadzīga liela palīdzība" at bounding box center [266, 362] width 155 height 13
click at [347, 196] on label "🙂 protu ar nelielu palīdzību" at bounding box center [459, 197] width 601 height 31
click at [269, 357] on span "😅 daļēji protu, vajadzīga liela palīdzība" at bounding box center [266, 362] width 155 height 13
click at [437, 423] on button "Iesniegt" at bounding box center [459, 429] width 114 height 27
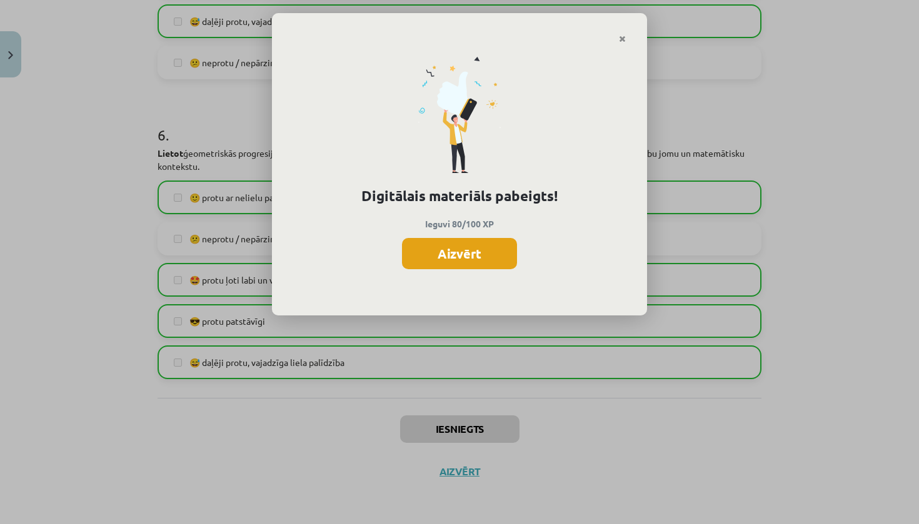
click at [454, 246] on button "Aizvērt" at bounding box center [459, 253] width 115 height 31
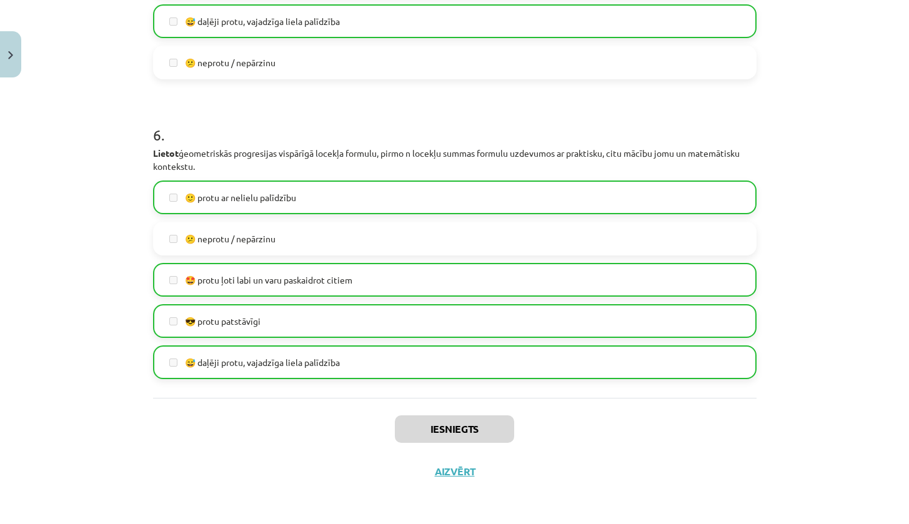
click at [14, 47] on button "Close" at bounding box center [10, 54] width 21 height 46
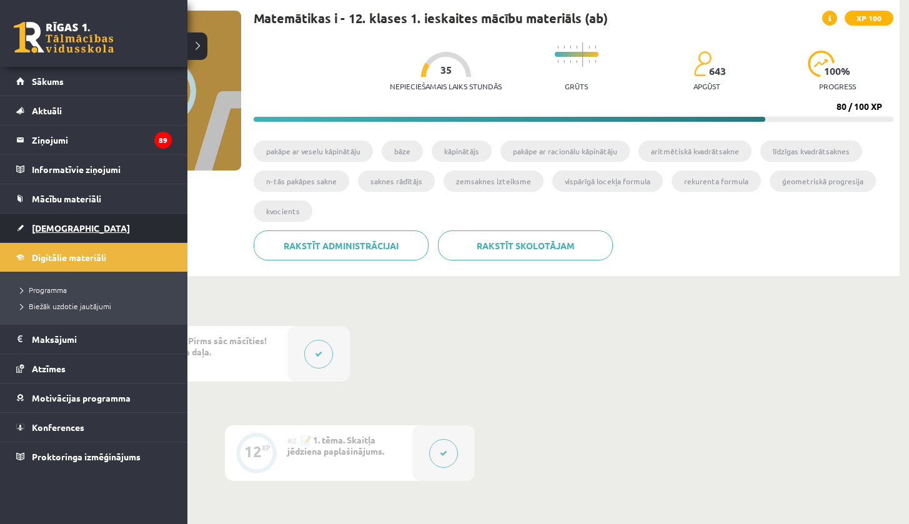
click at [46, 224] on span "[DEMOGRAPHIC_DATA]" at bounding box center [81, 227] width 98 height 11
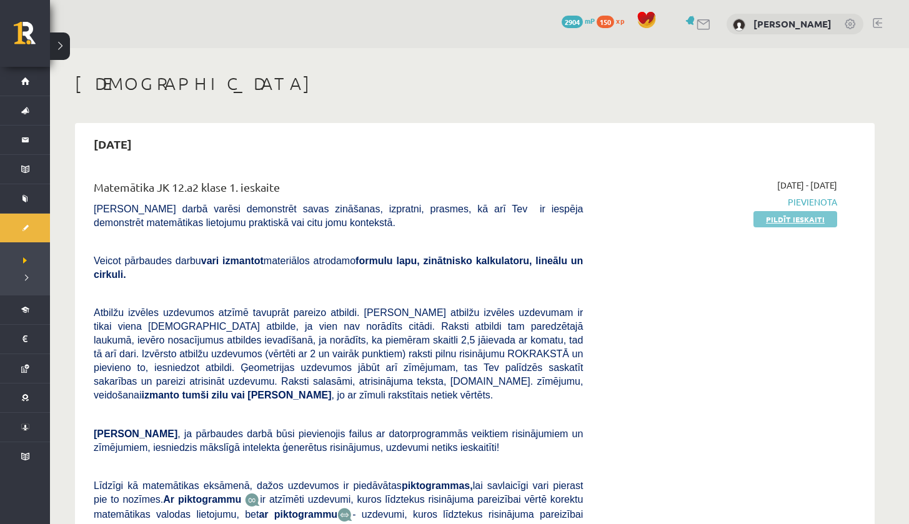
click at [823, 213] on link "Pildīt ieskaiti" at bounding box center [796, 219] width 84 height 16
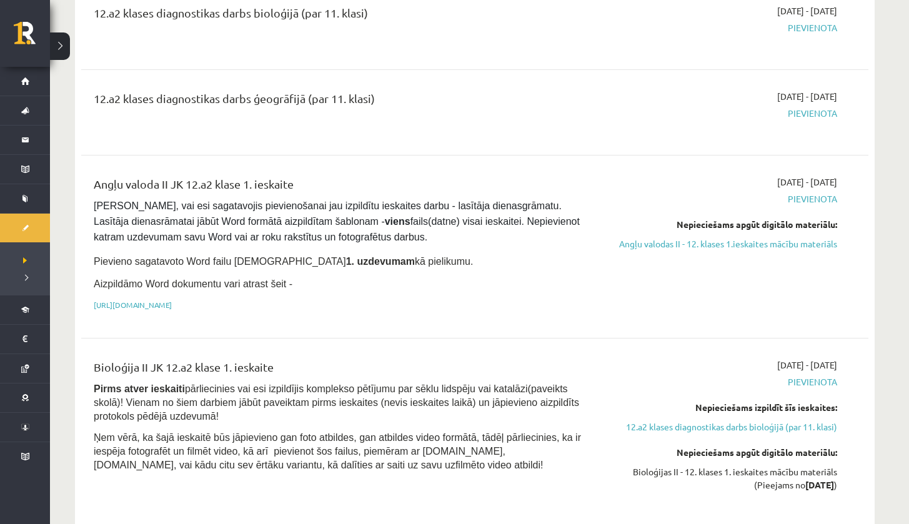
scroll to position [727, 0]
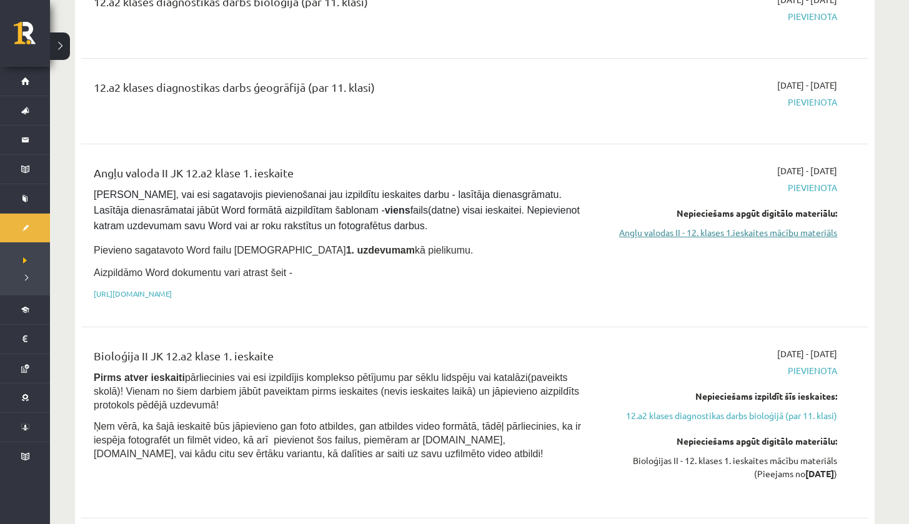
click at [667, 226] on link "Angļu valodas II - 12. klases 1.ieskaites mācību materiāls" at bounding box center [720, 232] width 236 height 13
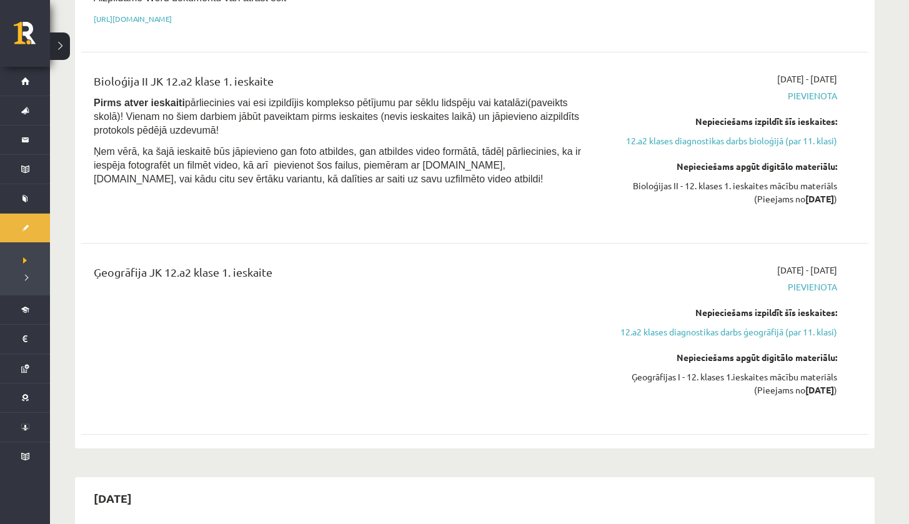
scroll to position [0, 0]
